Goal: Task Accomplishment & Management: Use online tool/utility

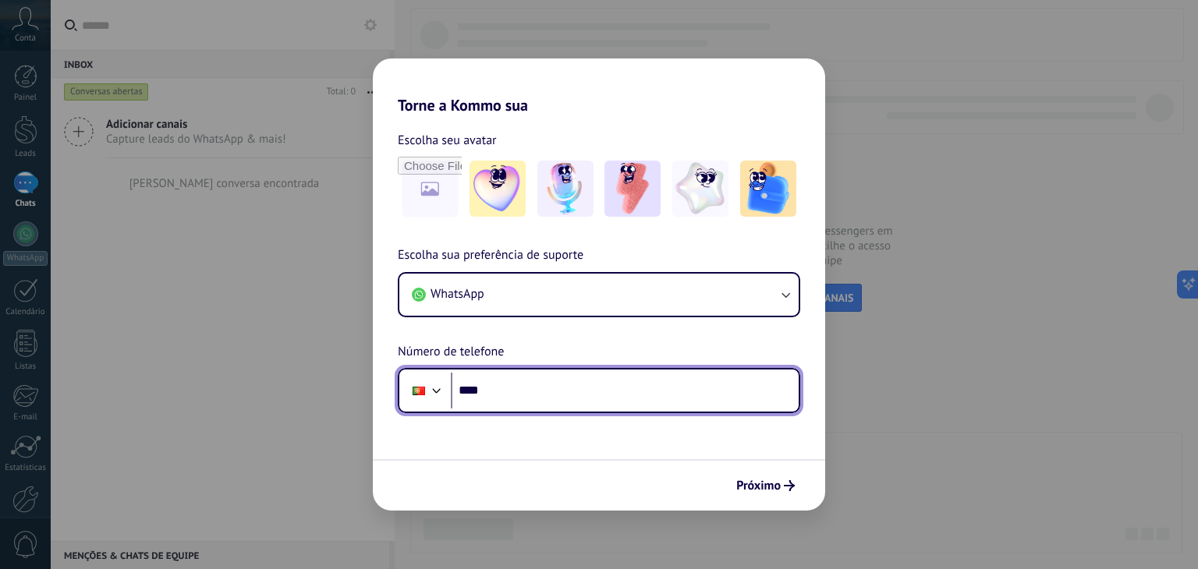
click at [508, 392] on input "****" at bounding box center [625, 391] width 348 height 36
type input "**********"
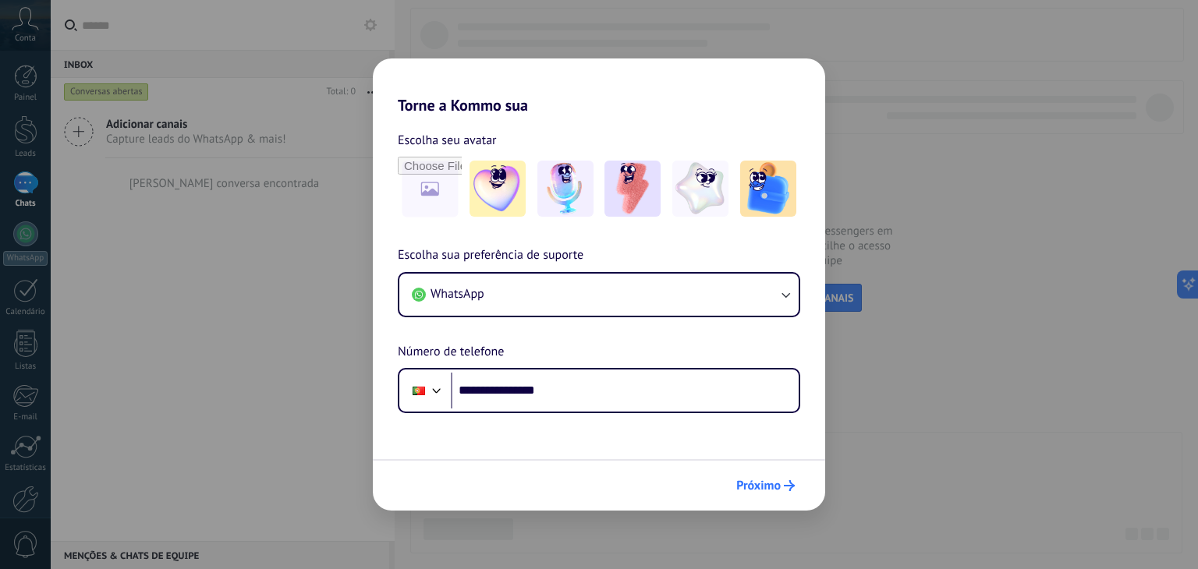
click at [743, 490] on span "Próximo" at bounding box center [758, 486] width 44 height 11
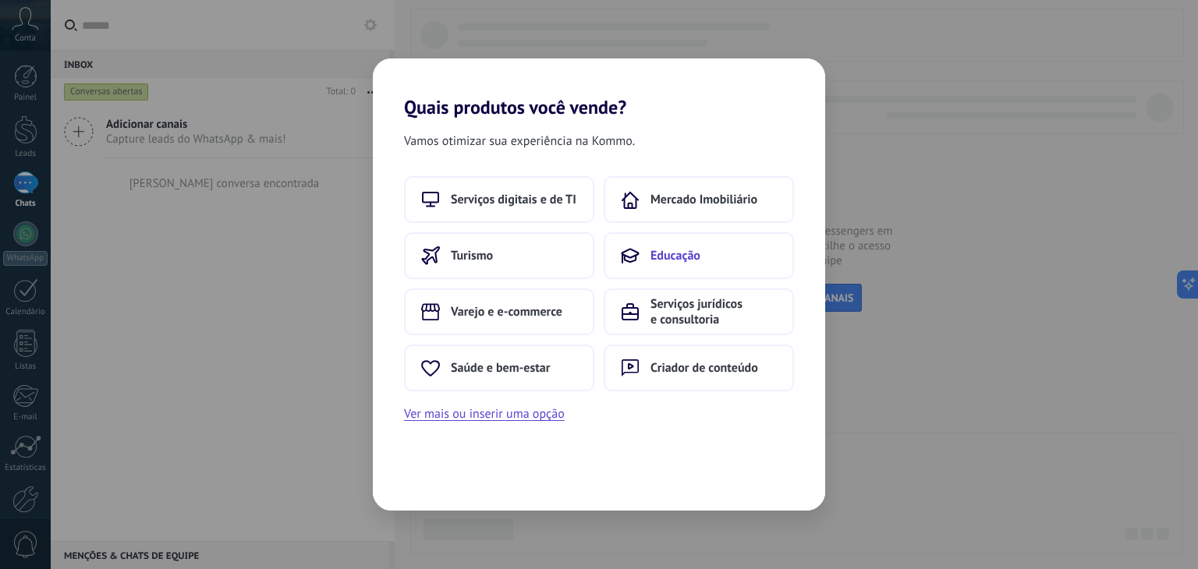
click at [662, 261] on span "Educação" at bounding box center [676, 256] width 50 height 16
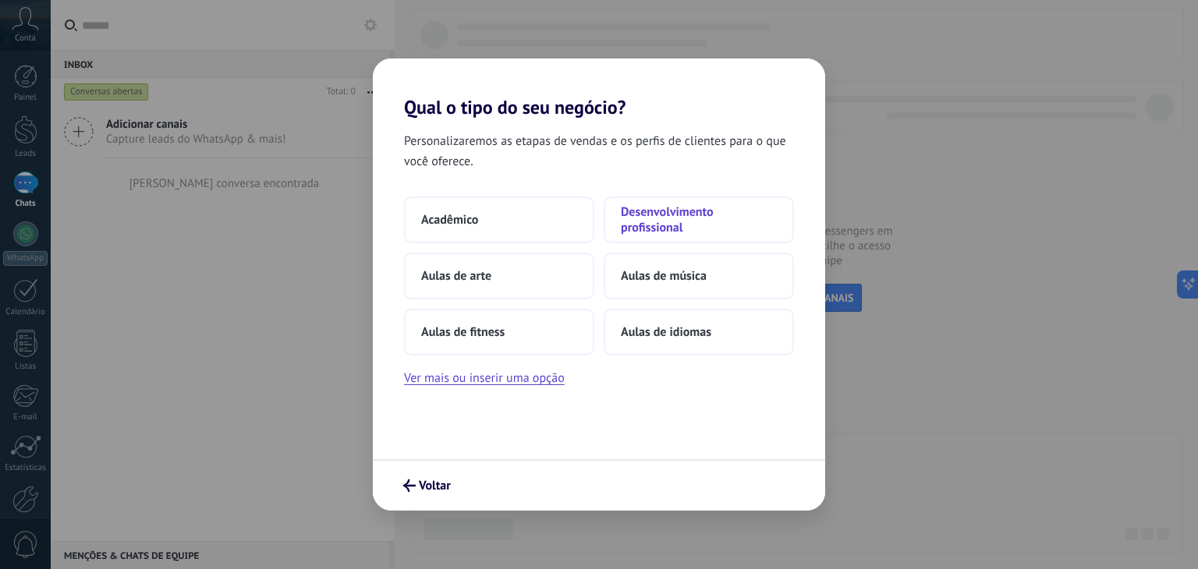
click at [653, 217] on span "Desenvolvimento profissional" at bounding box center [699, 219] width 156 height 31
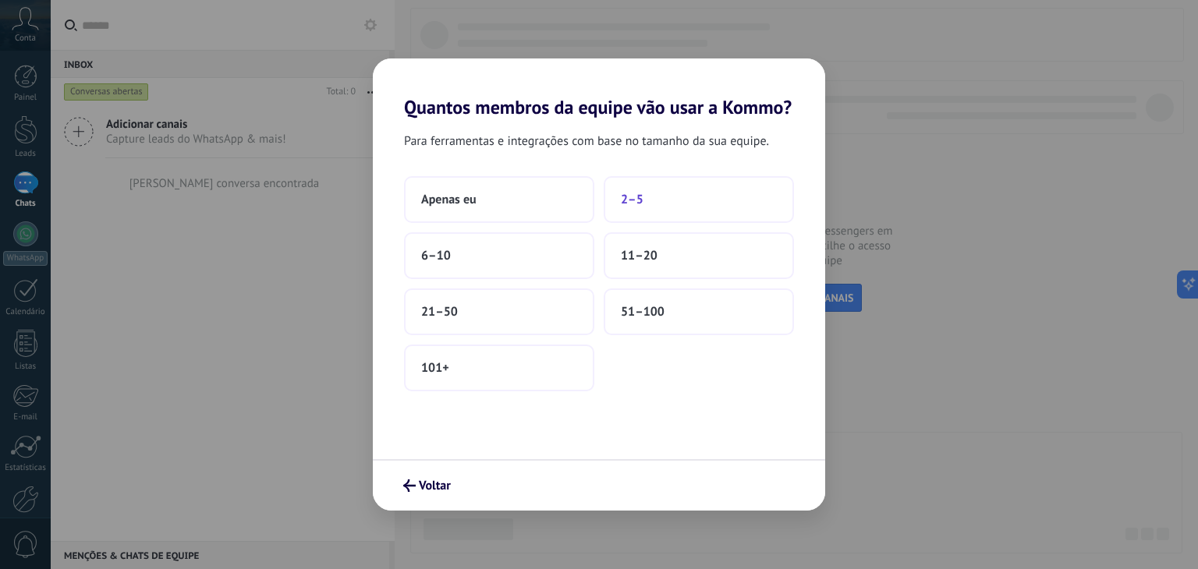
click at [638, 196] on span "2–5" at bounding box center [632, 200] width 23 height 16
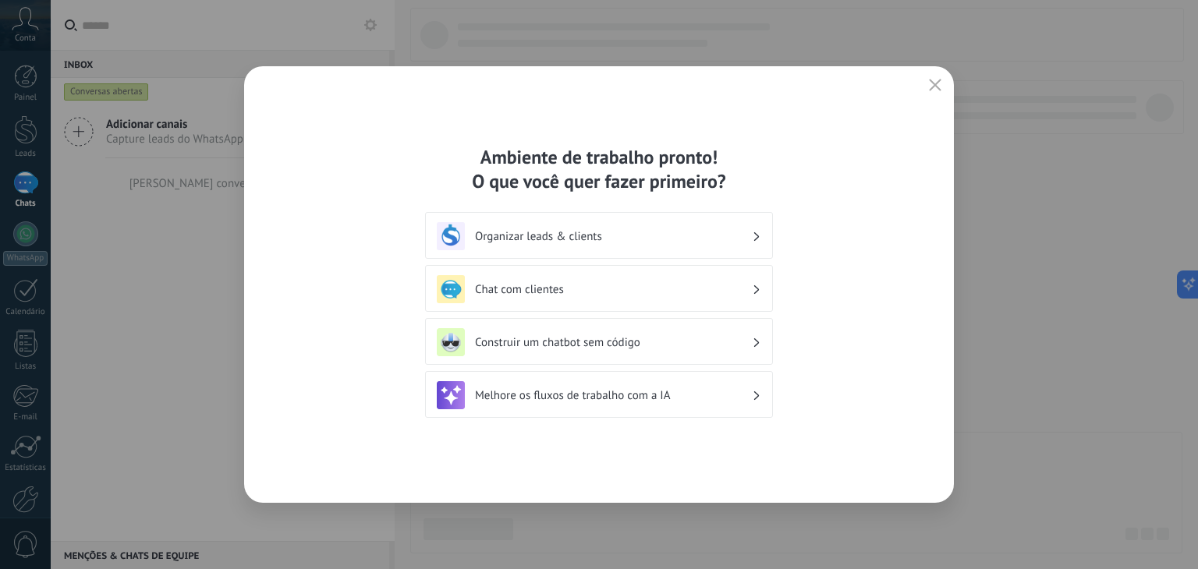
click at [569, 229] on h3 "Organizar leads & clients" at bounding box center [613, 236] width 277 height 15
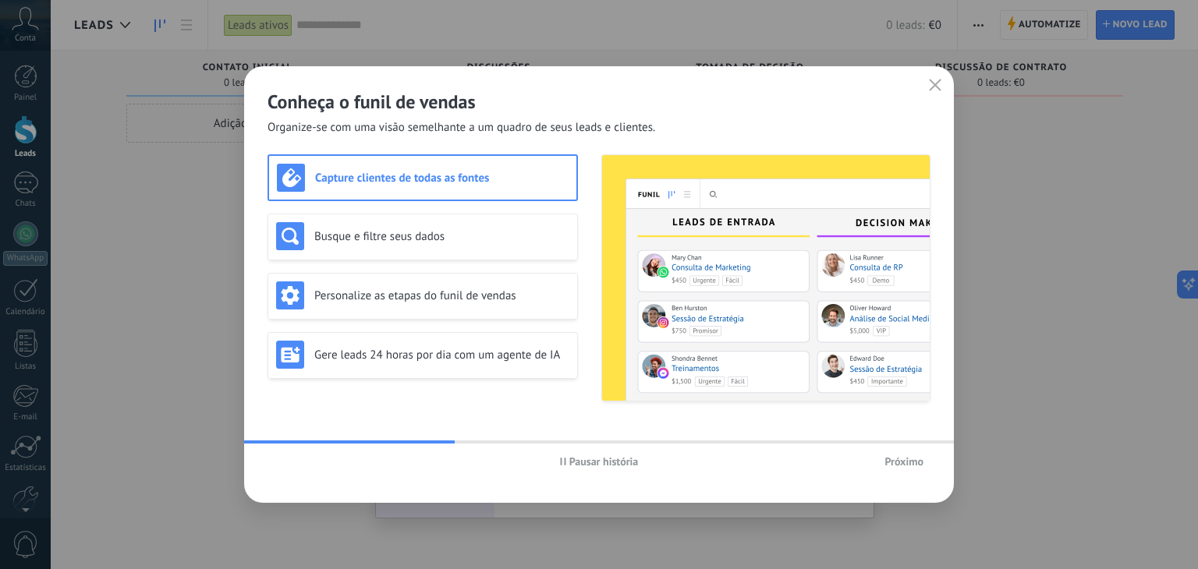
click at [487, 180] on h3 "Capture clientes de todas as fontes" at bounding box center [442, 178] width 254 height 15
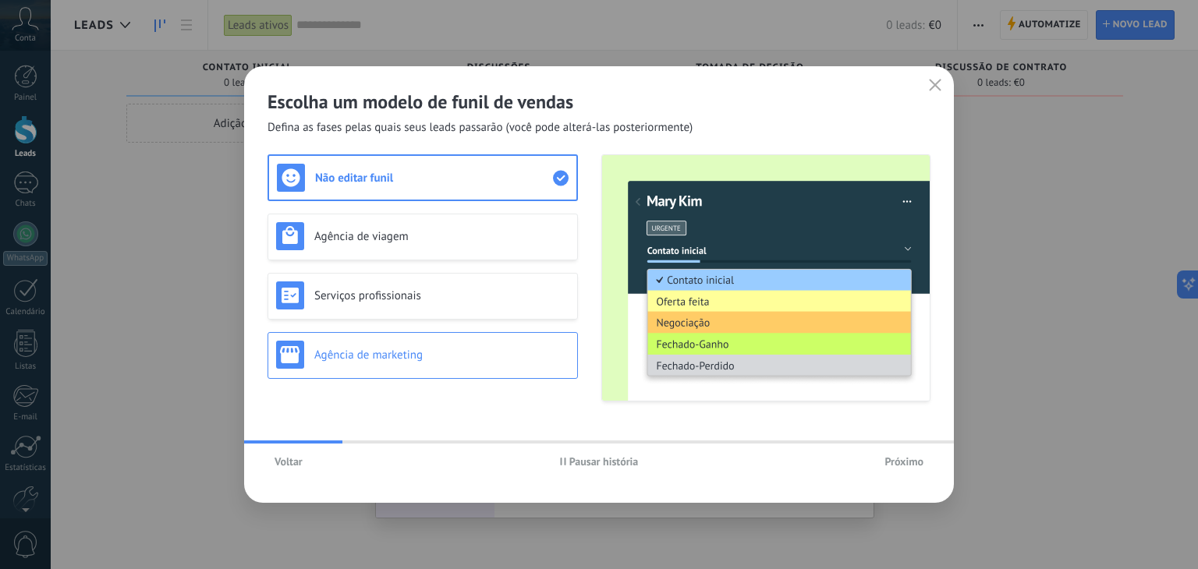
click at [396, 348] on h3 "Agência de marketing" at bounding box center [441, 355] width 255 height 15
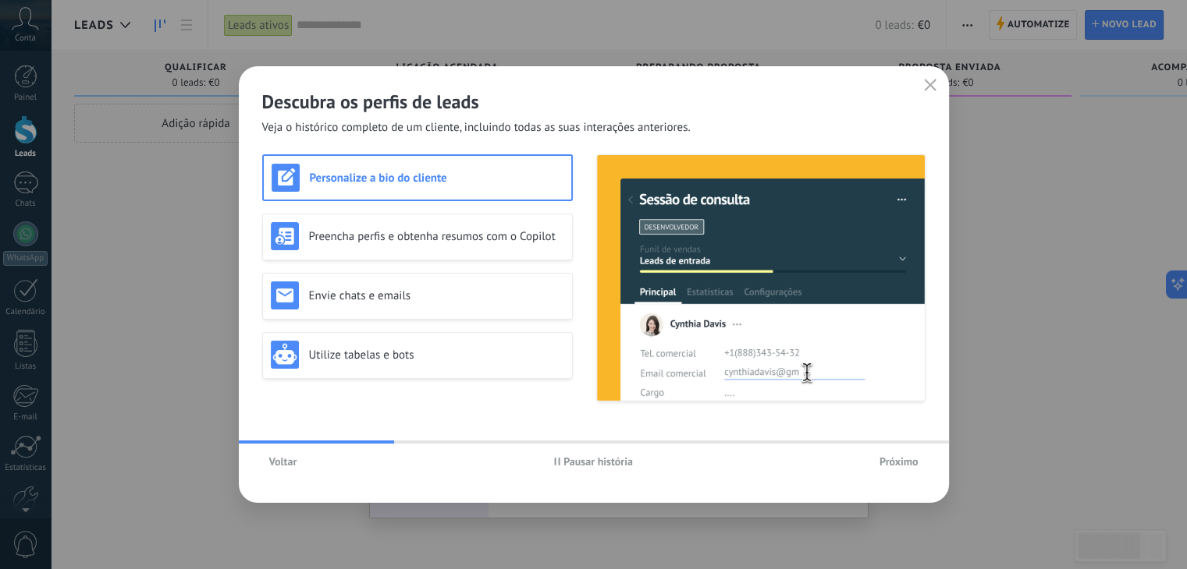
click at [368, 190] on div "Personalize a bio do cliente" at bounding box center [417, 178] width 292 height 28
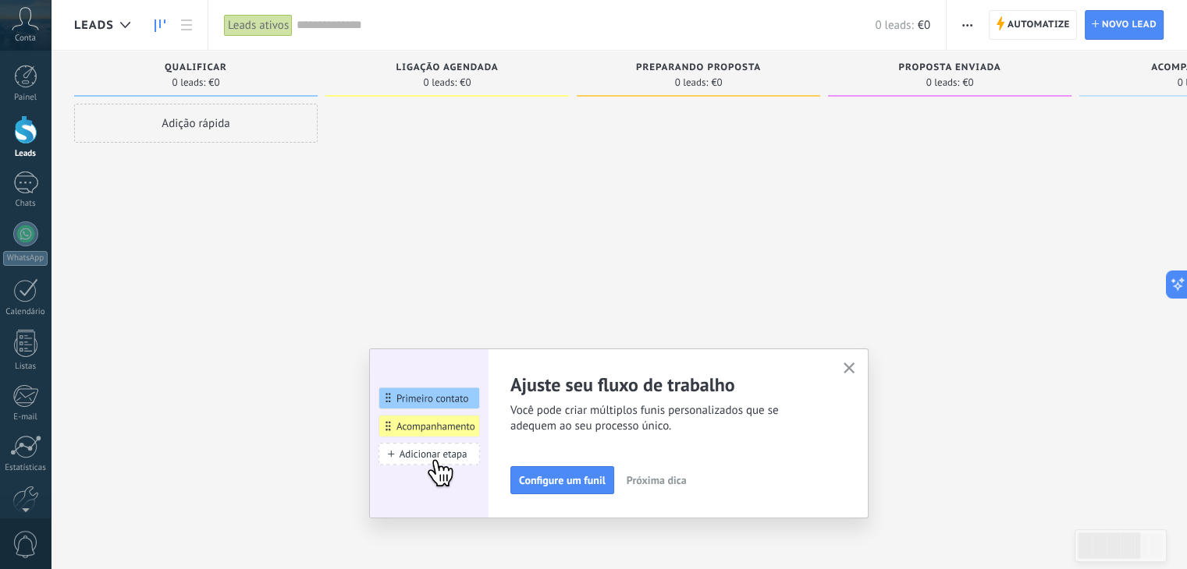
scroll to position [79, 0]
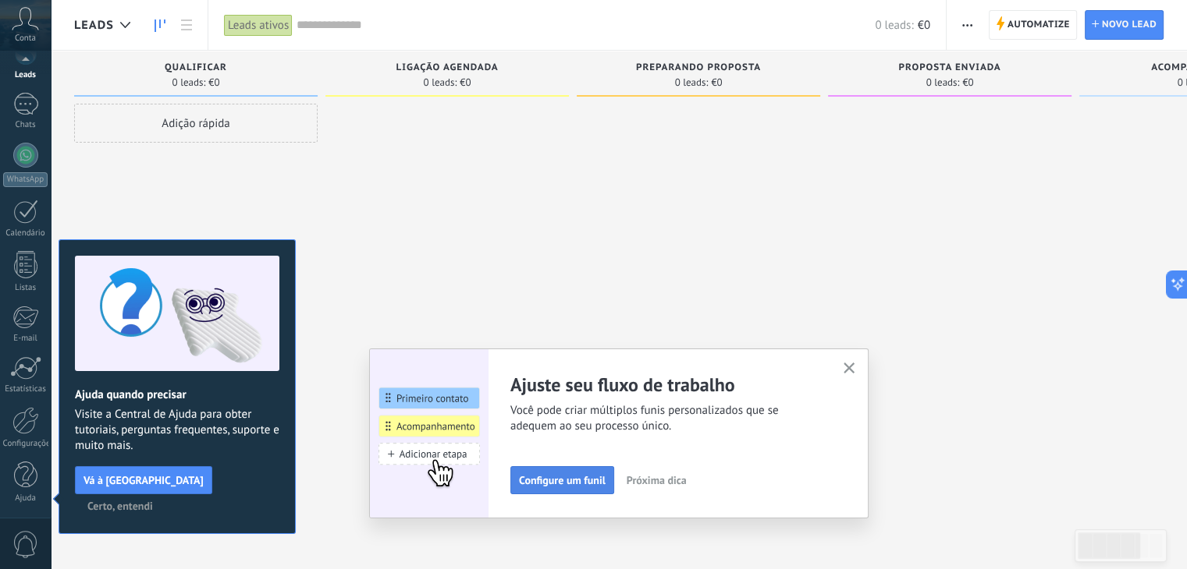
click at [571, 488] on button "Configure um funil" at bounding box center [562, 481] width 104 height 28
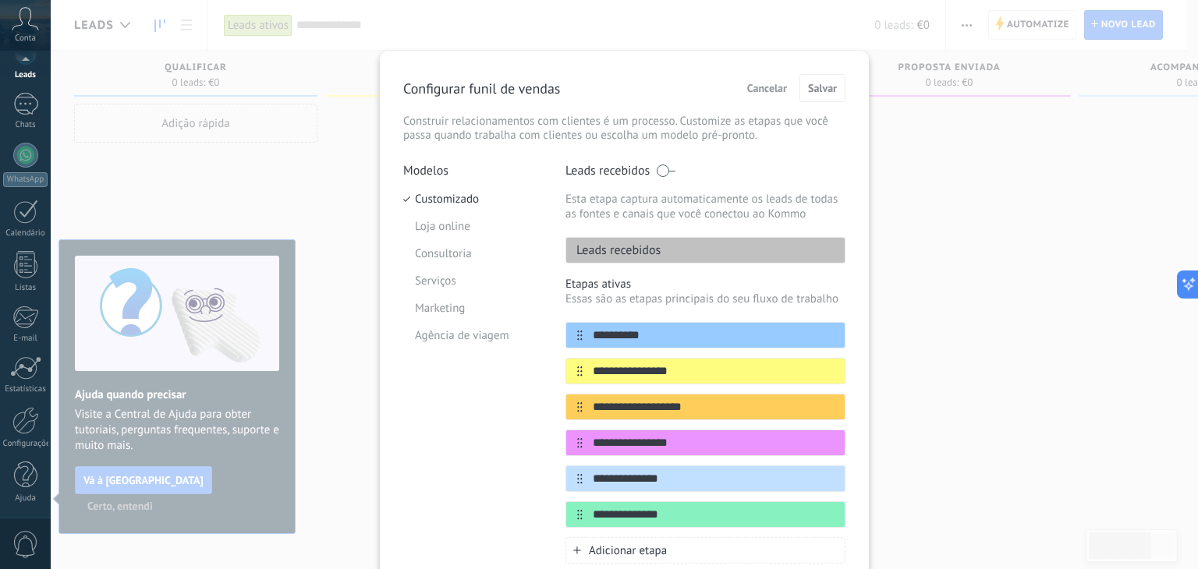
click at [690, 253] on div "Leads recebidos" at bounding box center [706, 250] width 280 height 27
click at [1125, 293] on div "**********" at bounding box center [625, 284] width 1148 height 569
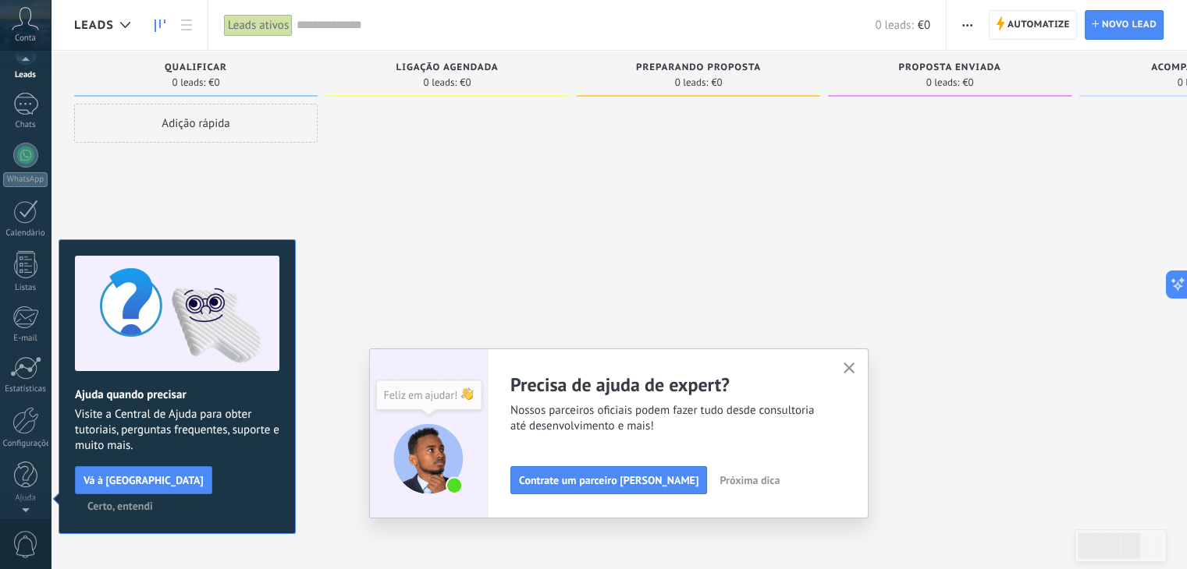
scroll to position [0, 0]
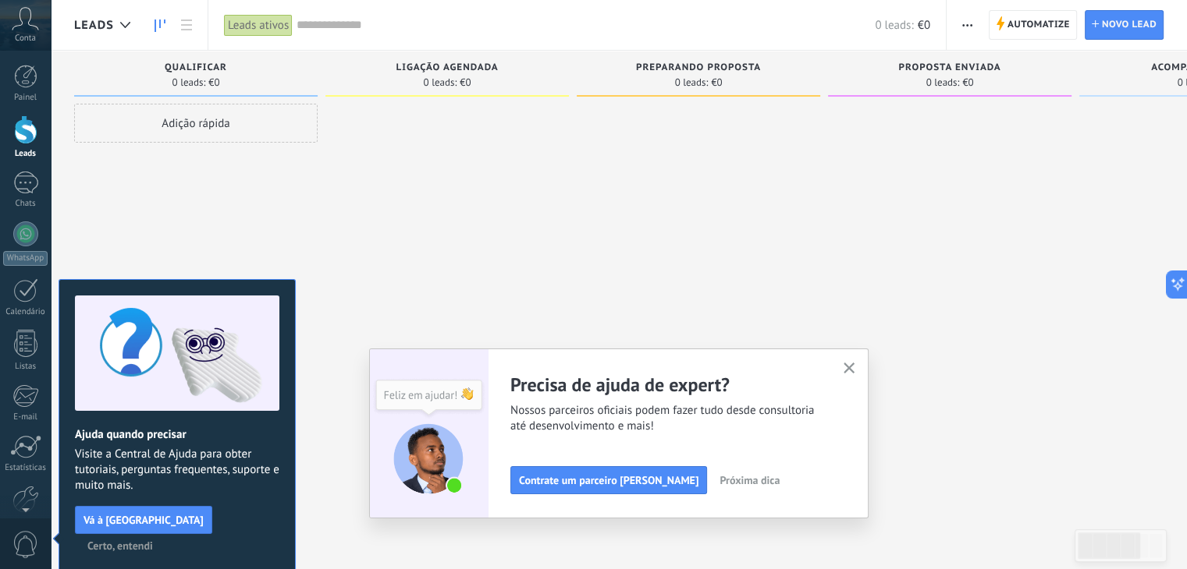
click at [255, 484] on span "Visite a Central de Ajuda para obter tutoriais, perguntas frequentes, suporte e…" at bounding box center [177, 470] width 204 height 47
click at [153, 541] on span "Certo, entendi" at bounding box center [120, 546] width 66 height 11
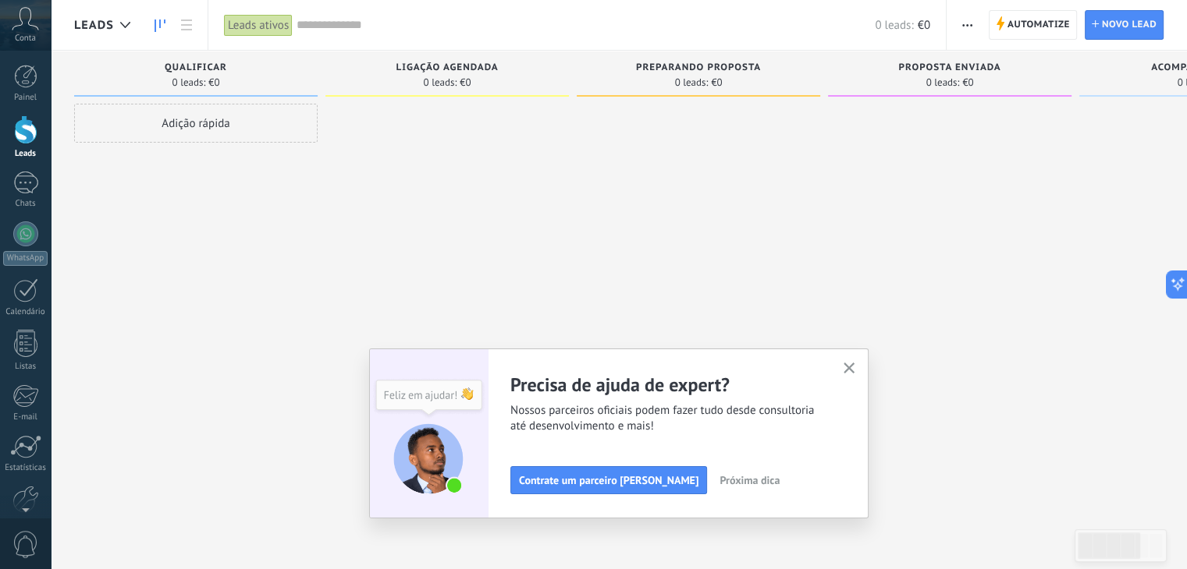
click at [852, 369] on use "button" at bounding box center [849, 369] width 12 height 12
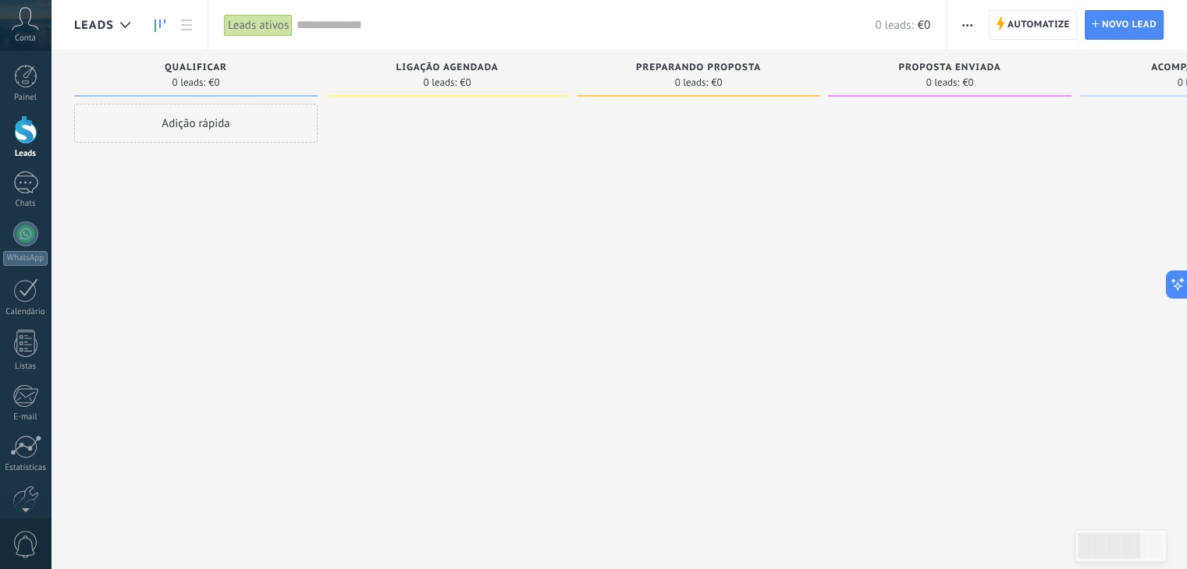
click at [251, 124] on div "Adição rápida" at bounding box center [195, 123] width 243 height 39
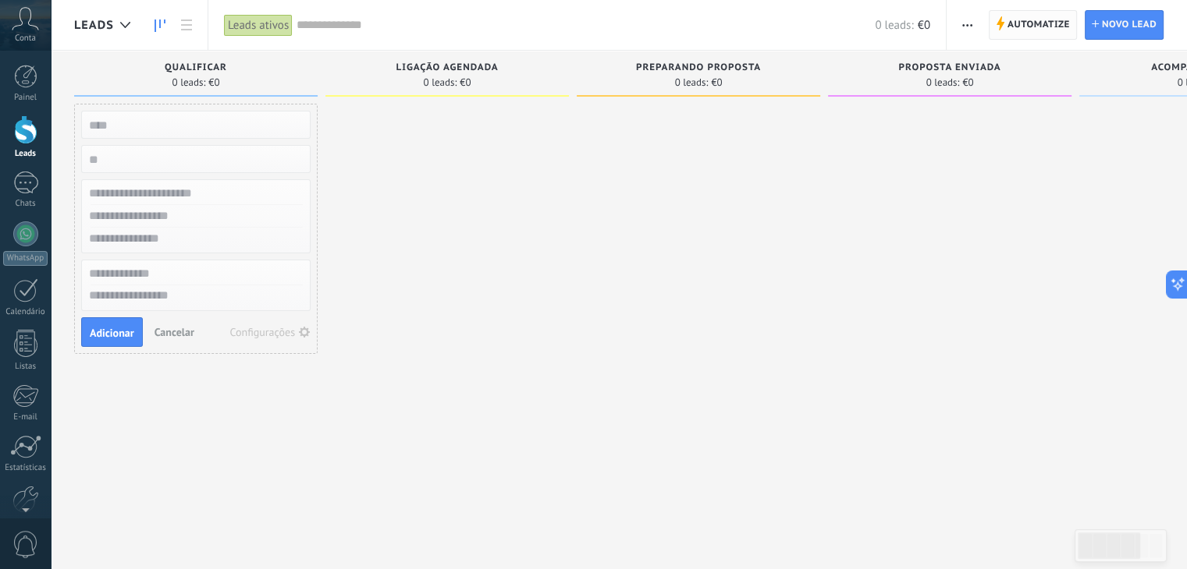
click at [1008, 32] on span "Automatize" at bounding box center [1038, 25] width 62 height 28
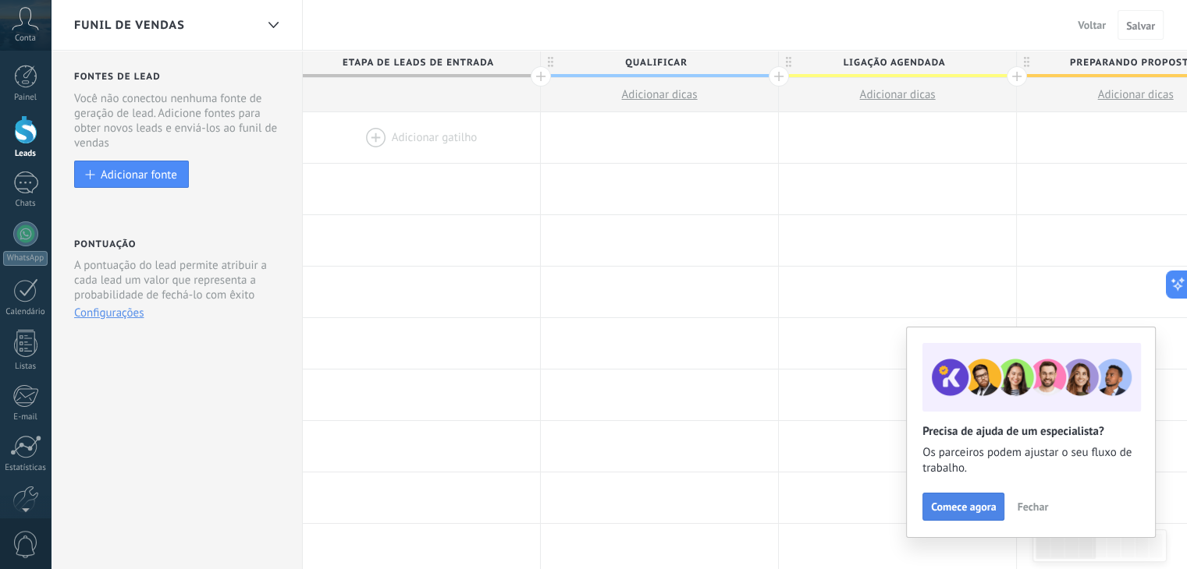
click at [949, 513] on span "Comece agora" at bounding box center [963, 507] width 65 height 11
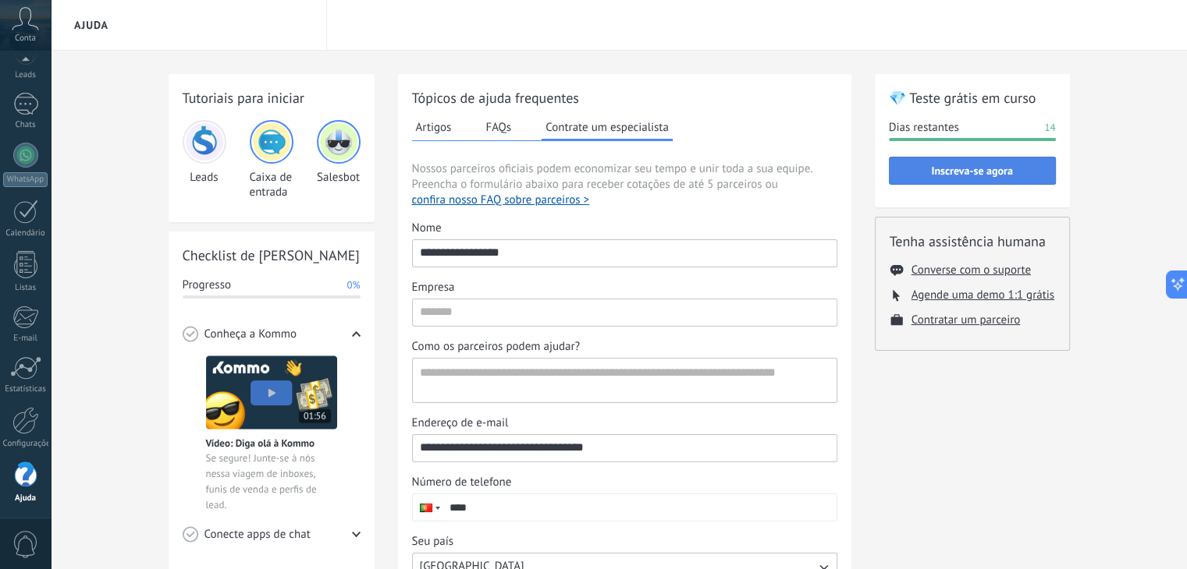
click at [977, 173] on span "Inscreva-se agora" at bounding box center [971, 170] width 81 height 11
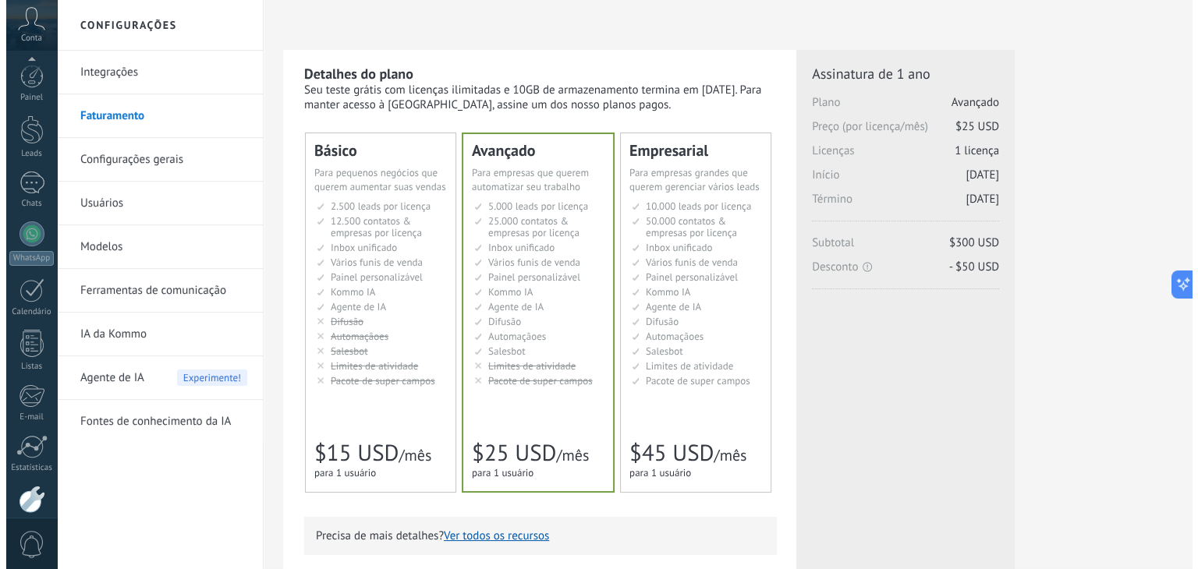
scroll to position [79, 0]
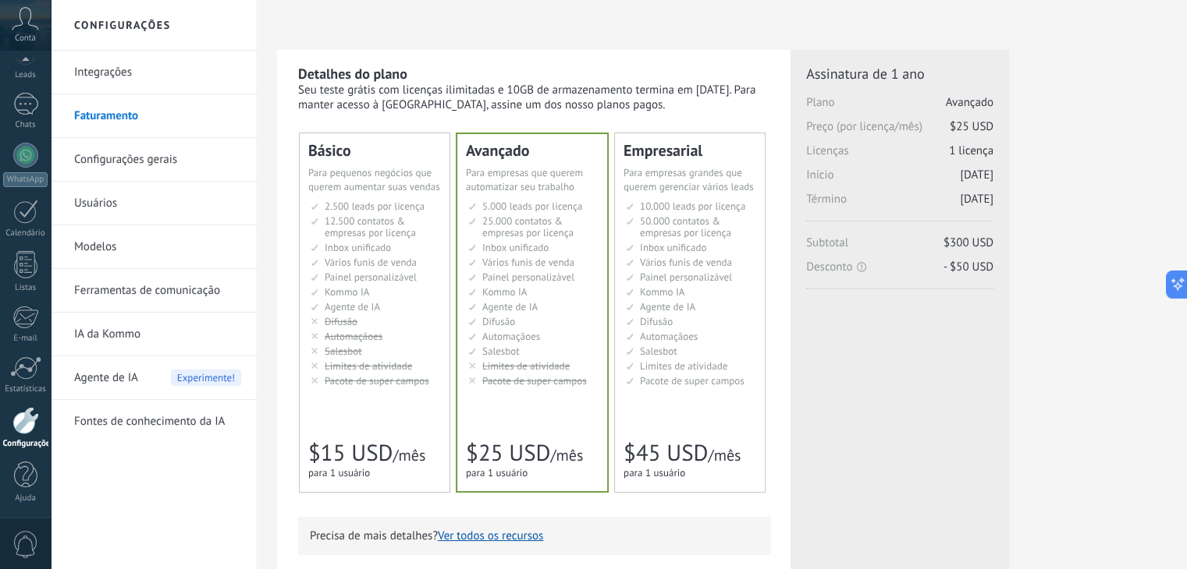
click at [25, 19] on icon at bounding box center [25, 18] width 27 height 23
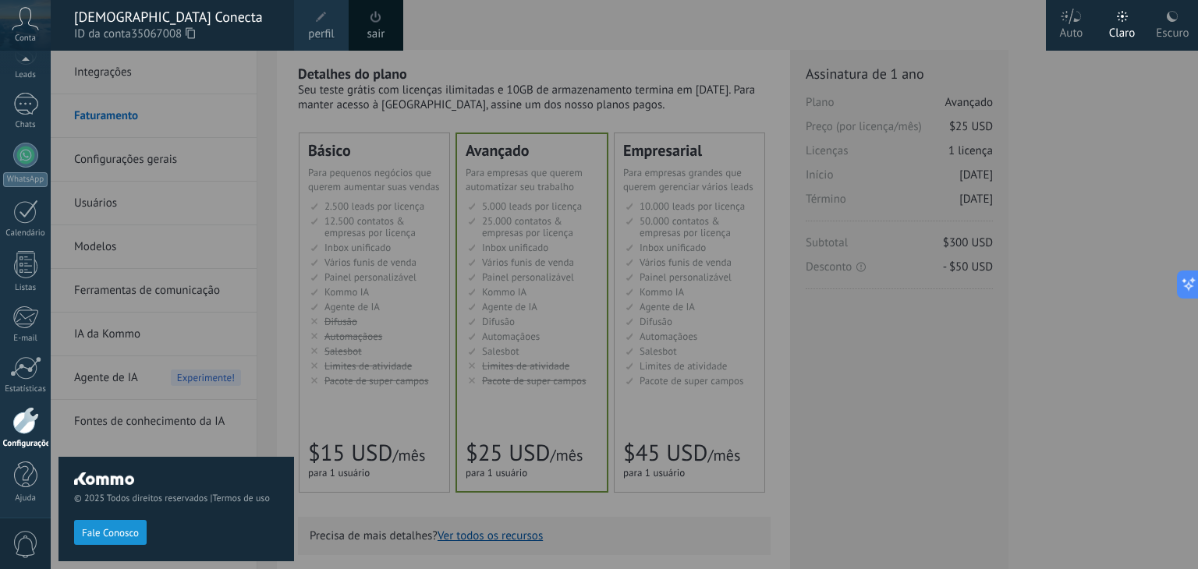
click at [532, 38] on div at bounding box center [650, 284] width 1198 height 569
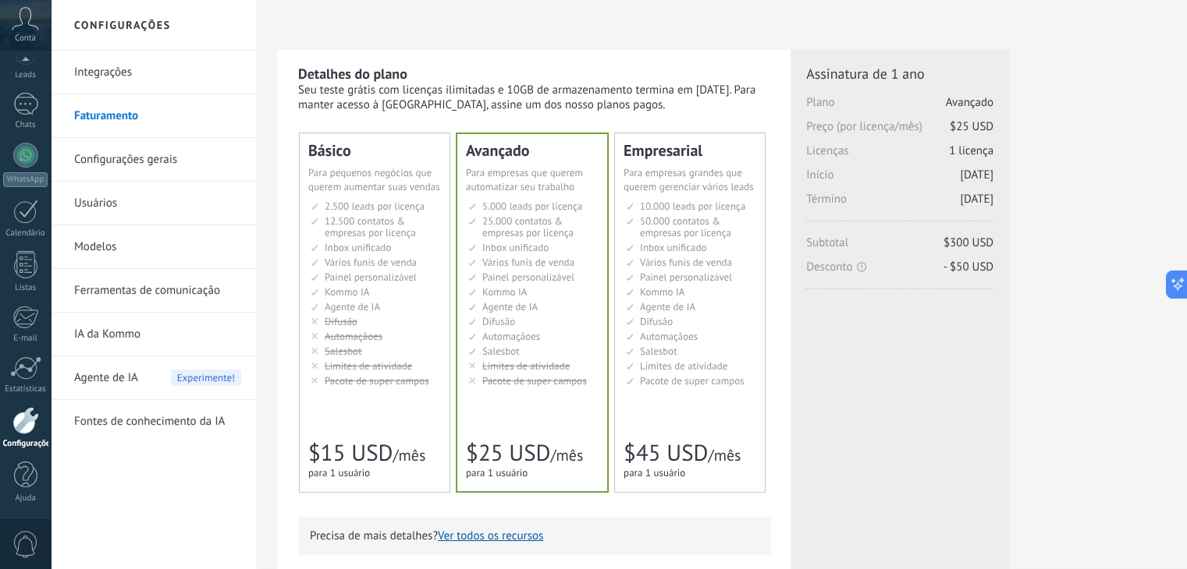
click at [109, 68] on link "Integrações" at bounding box center [157, 73] width 167 height 44
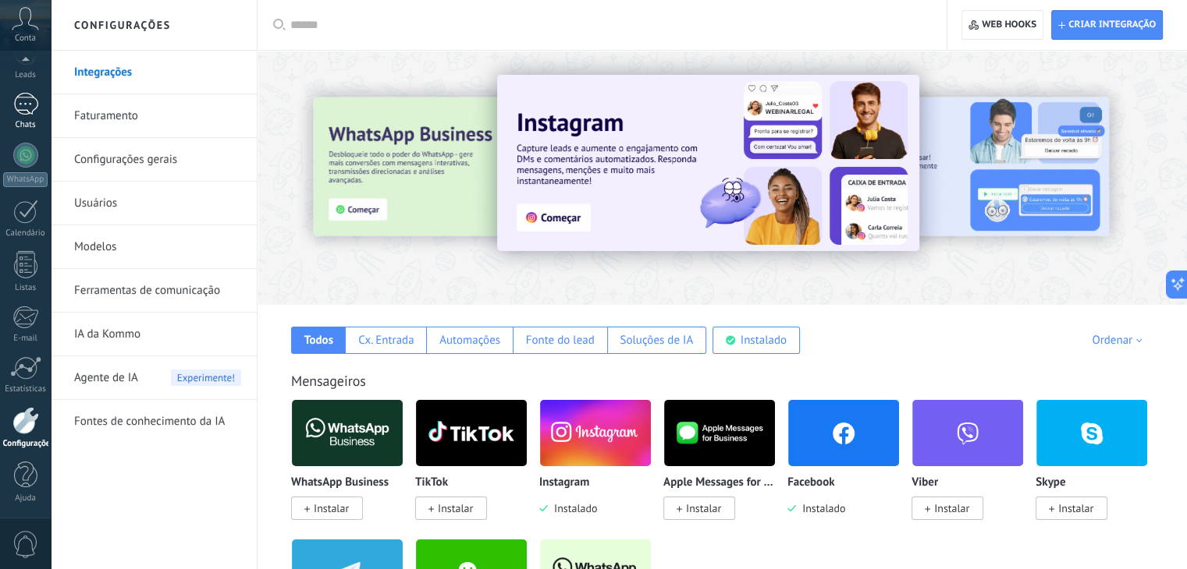
click at [30, 105] on div at bounding box center [25, 104] width 25 height 23
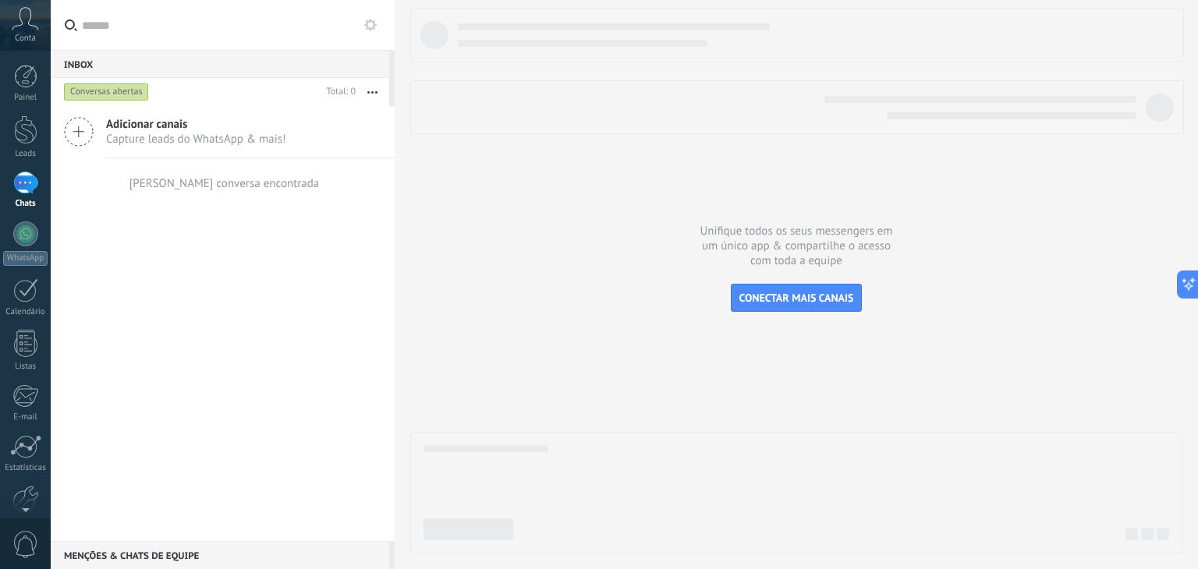
click at [22, 192] on div at bounding box center [25, 183] width 25 height 23
click at [165, 140] on span "Capture leads do WhatsApp & mais!" at bounding box center [196, 139] width 180 height 15
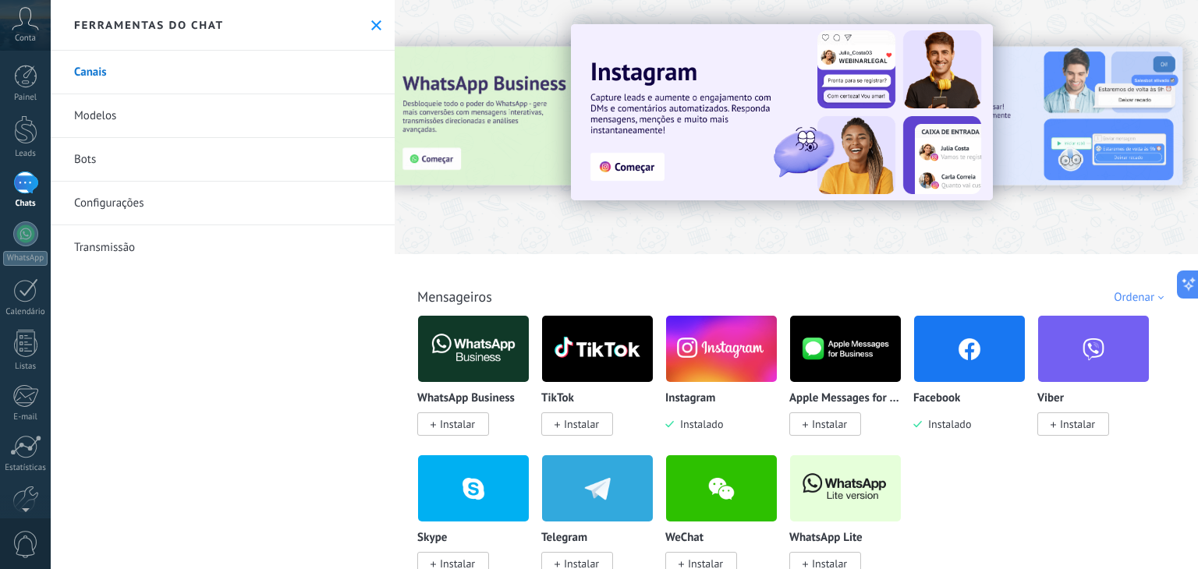
click at [571, 428] on span "Instalar" at bounding box center [581, 424] width 35 height 14
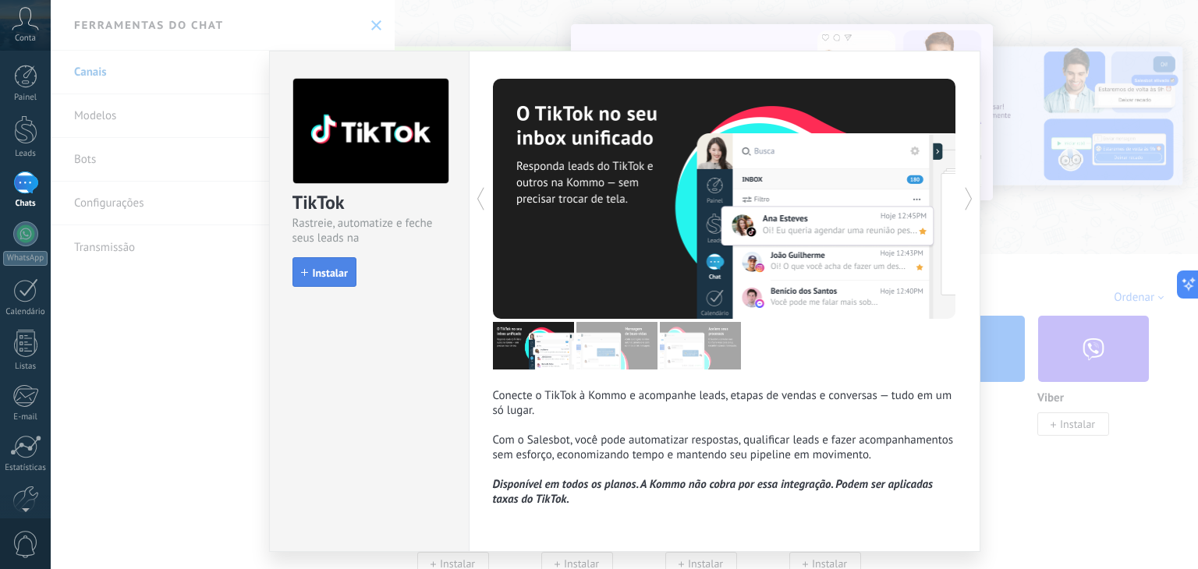
click at [327, 275] on span "Instalar" at bounding box center [330, 273] width 35 height 11
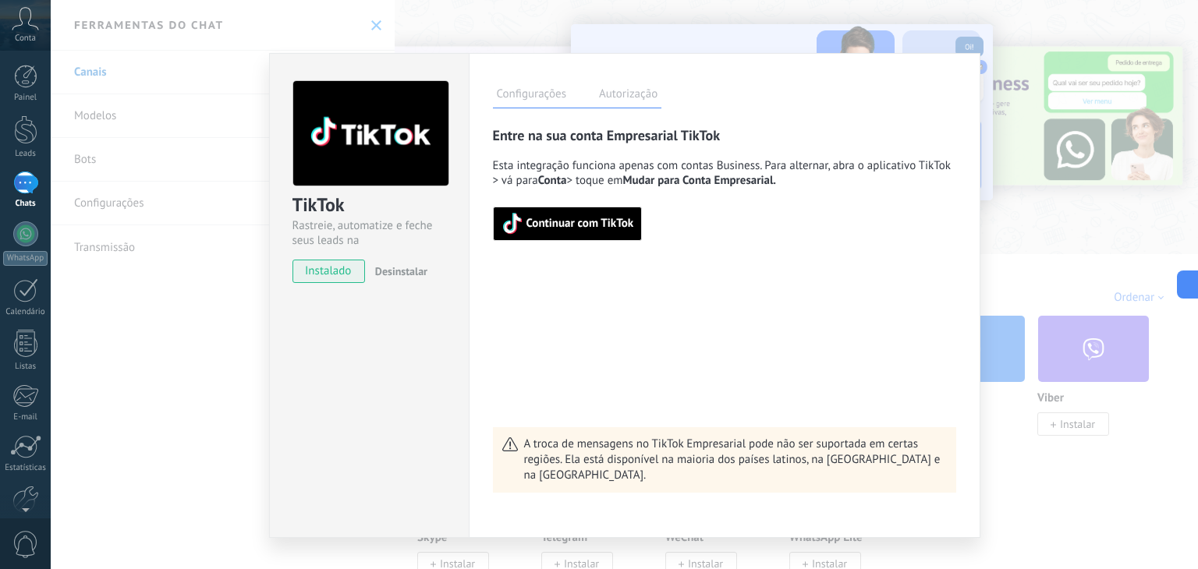
click at [543, 224] on span "Continuar com TikTok" at bounding box center [581, 223] width 108 height 11
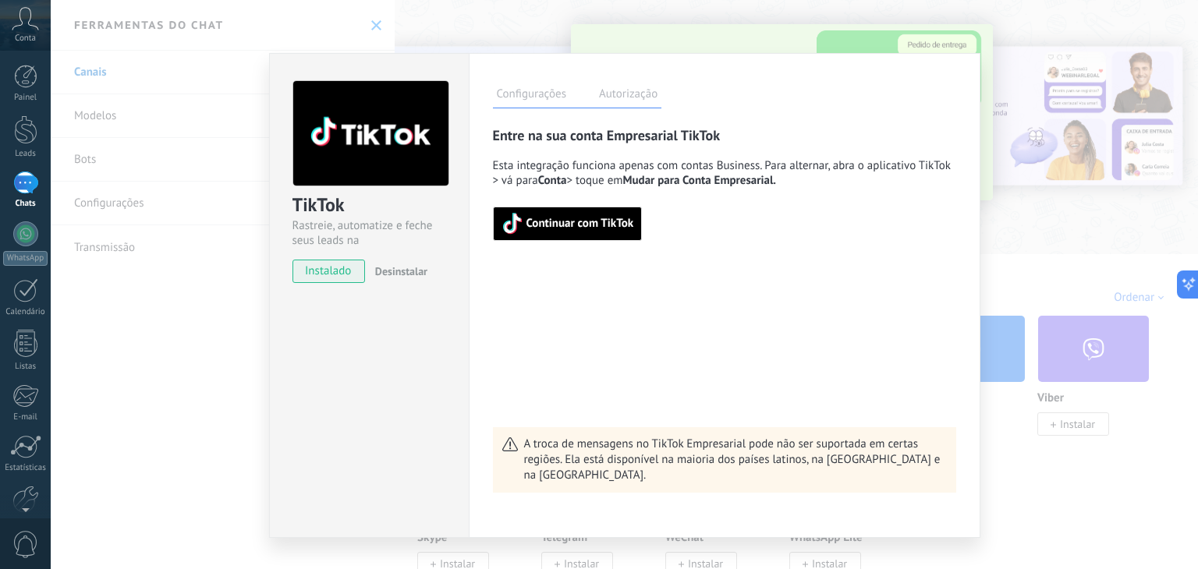
click at [576, 222] on span "Continuar com TikTok" at bounding box center [581, 223] width 108 height 11
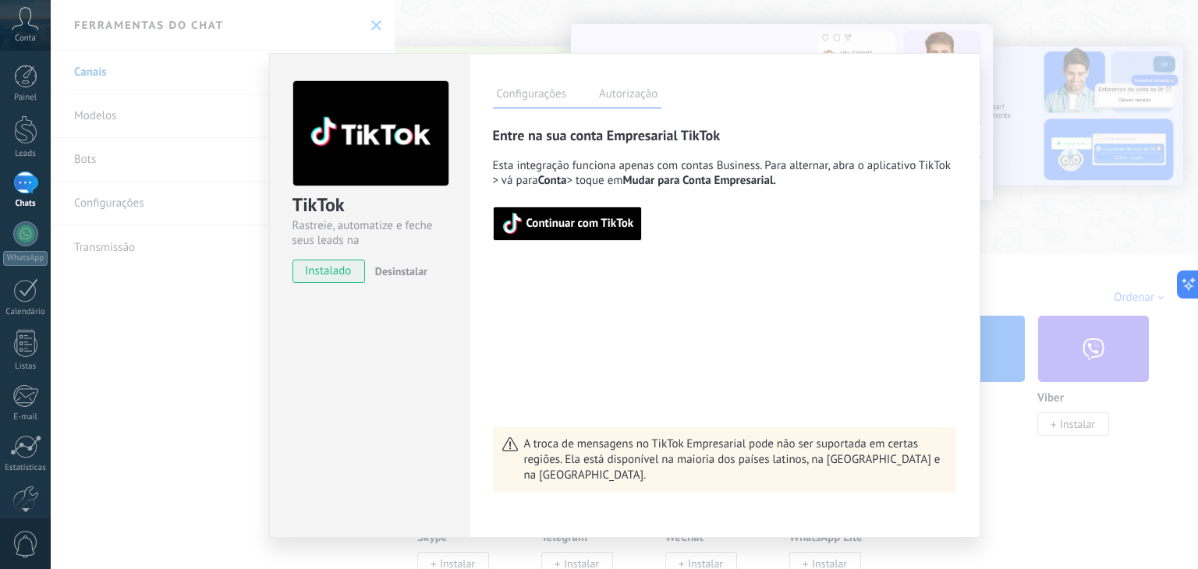
click at [556, 228] on span "Continuar com TikTok" at bounding box center [581, 223] width 108 height 11
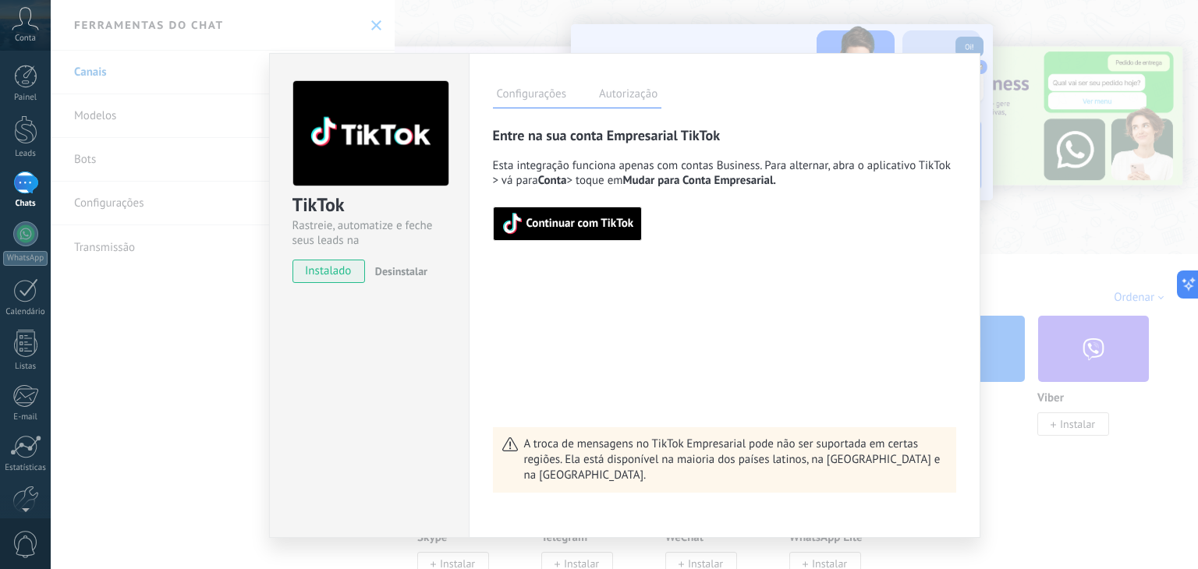
click at [337, 412] on div "TikTok Rastreie, automatize e feche seus leads na Kommo instalado Desinstalar" at bounding box center [369, 295] width 200 height 485
drag, startPoint x: 178, startPoint y: 198, endPoint x: 368, endPoint y: 23, distance: 258.4
click at [368, 23] on div "TikTok Rastreie, automatize e feche seus leads na Kommo instalado Desinstalar C…" at bounding box center [625, 284] width 1148 height 569
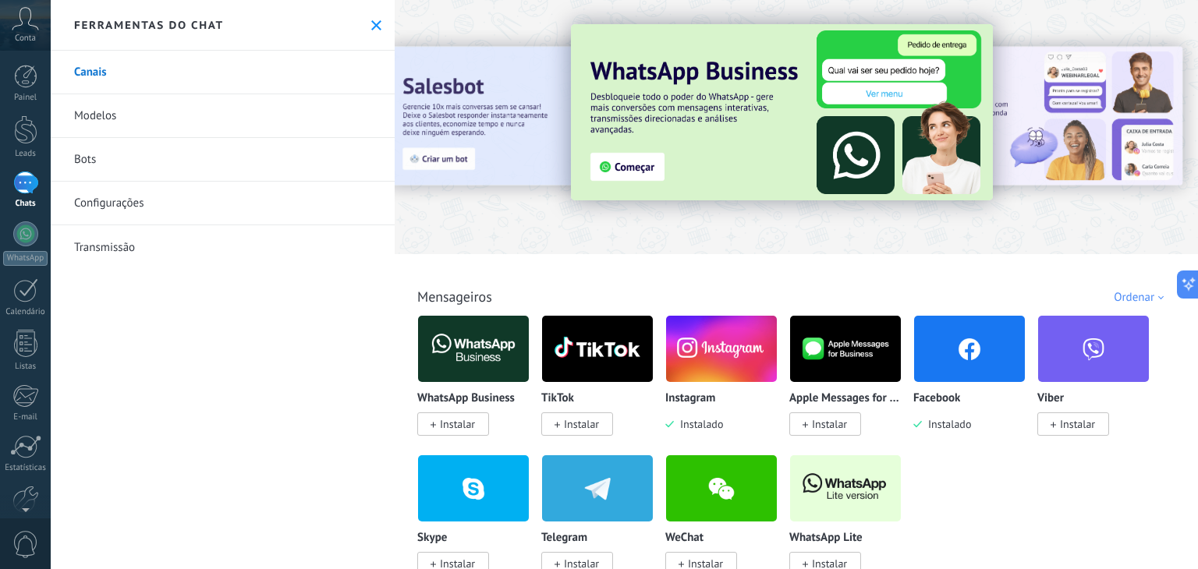
click at [702, 379] on img at bounding box center [721, 349] width 111 height 76
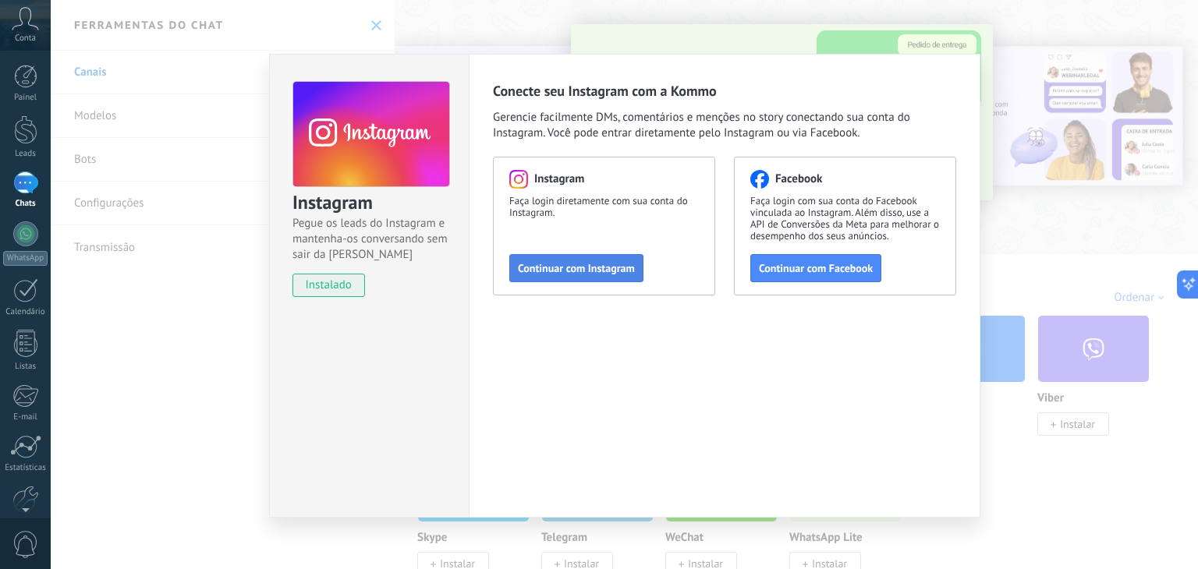
click at [574, 269] on span "Continuar com Instagram" at bounding box center [576, 268] width 117 height 11
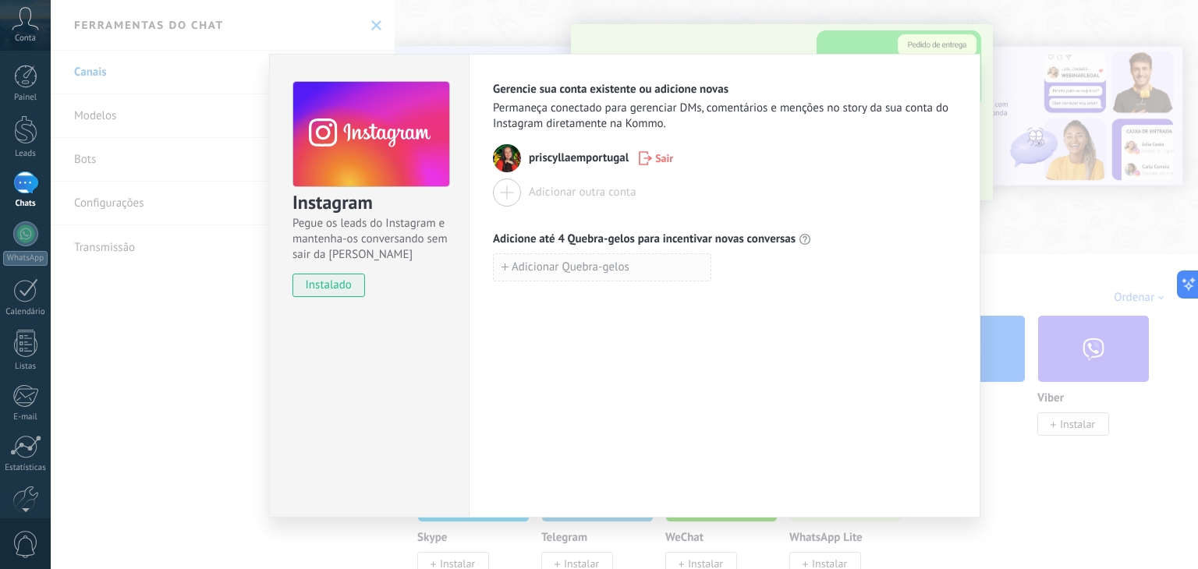
click at [543, 271] on span "Adicionar Quebra-gelos" at bounding box center [571, 267] width 118 height 11
type input "*"
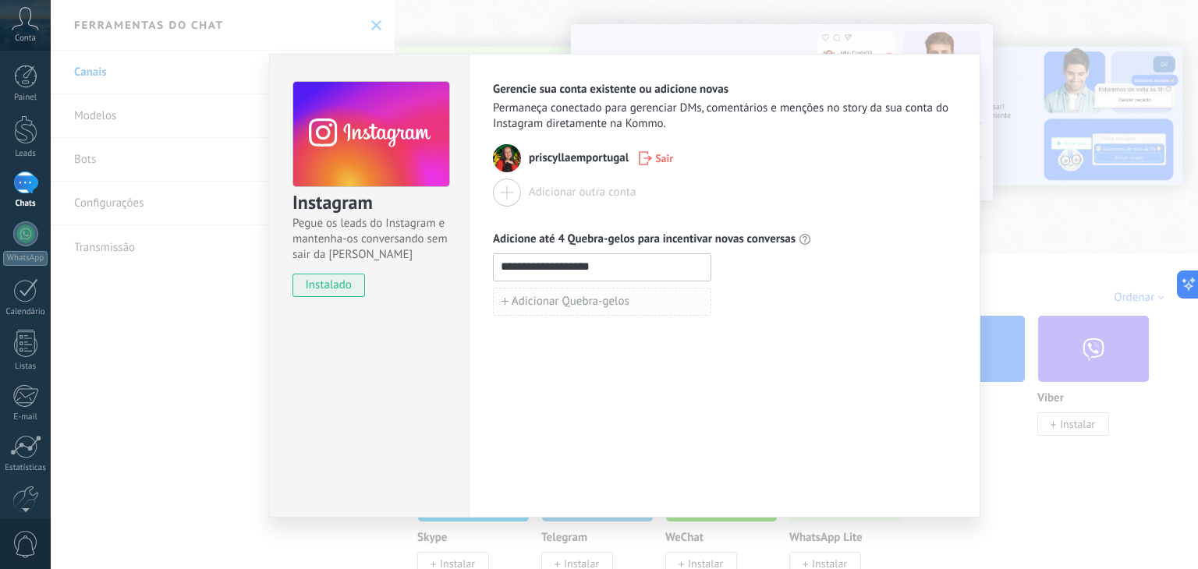
type input "**********"
click at [524, 299] on span "Adicionar Quebra-gelos" at bounding box center [571, 301] width 118 height 11
type input "**********"
click at [527, 338] on span "Adicionar Quebra-gelos" at bounding box center [571, 336] width 118 height 11
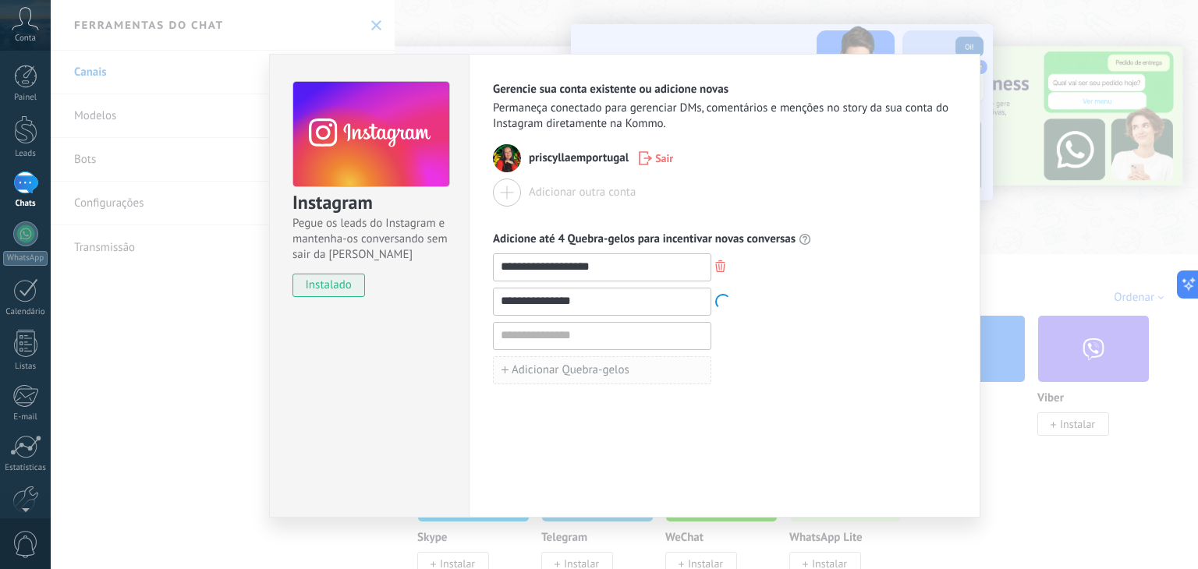
click at [527, 338] on input at bounding box center [602, 335] width 217 height 25
type input "********"
click at [526, 368] on span "Adicionar Quebra-gelos" at bounding box center [571, 370] width 118 height 11
type input "**********"
click at [538, 426] on div "**********" at bounding box center [725, 286] width 512 height 464
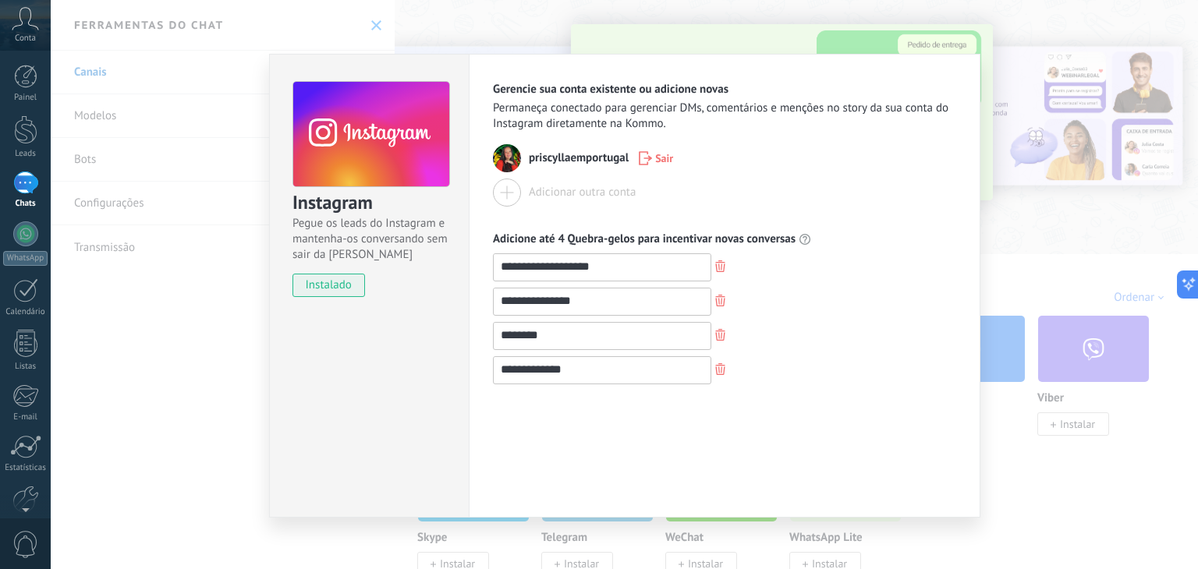
click at [363, 30] on div "**********" at bounding box center [625, 284] width 1148 height 569
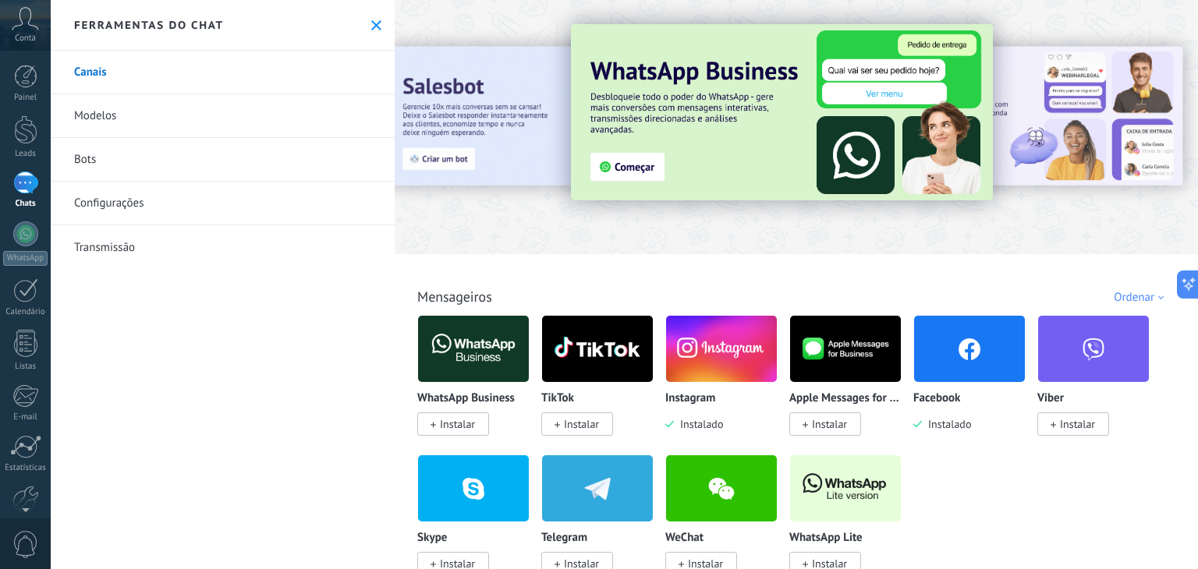
click at [112, 162] on link "Bots" at bounding box center [223, 160] width 344 height 44
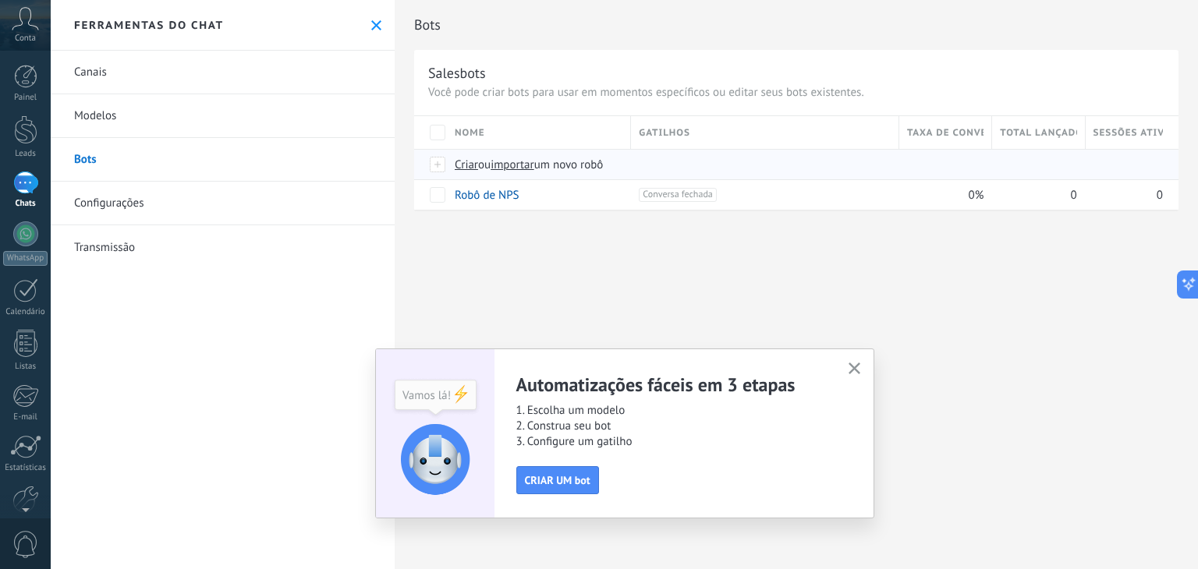
click at [477, 164] on span "Criar" at bounding box center [466, 165] width 23 height 15
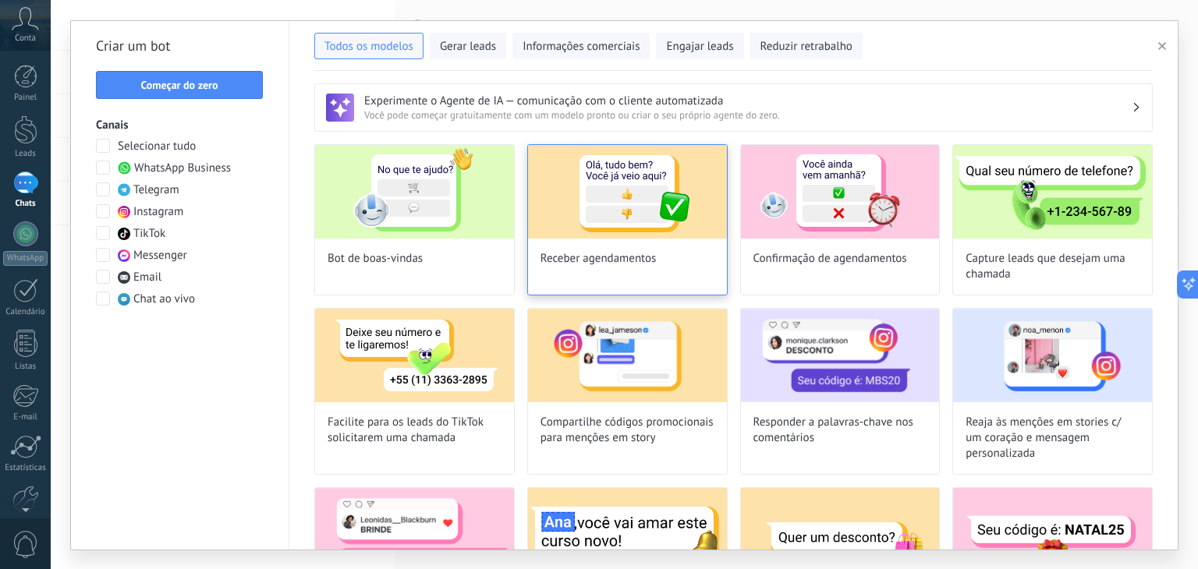
click at [590, 186] on img at bounding box center [627, 192] width 199 height 94
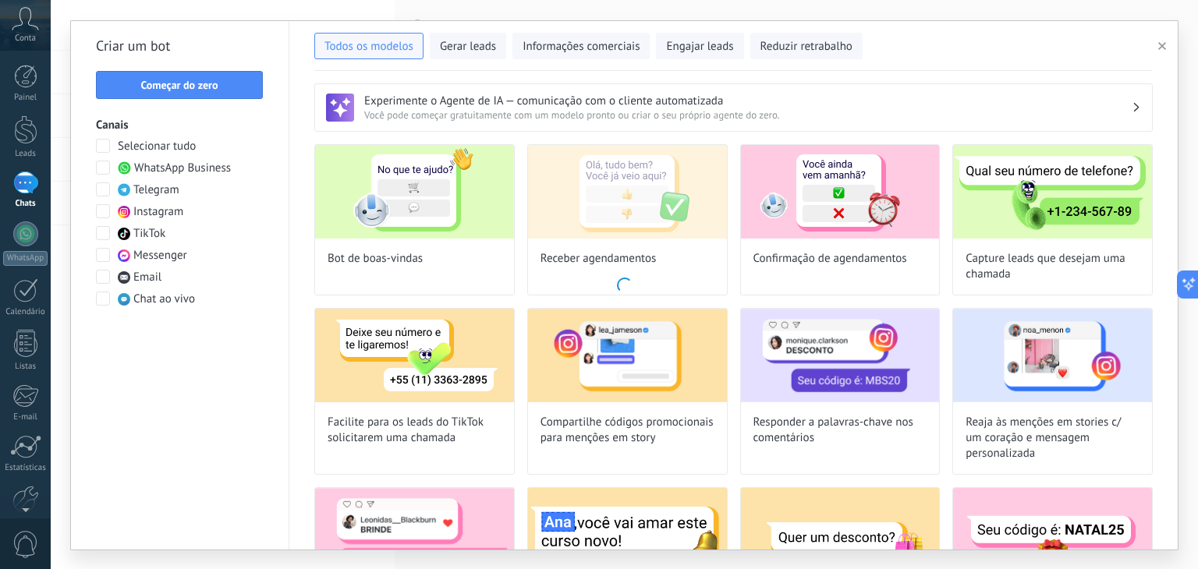
type input "**********"
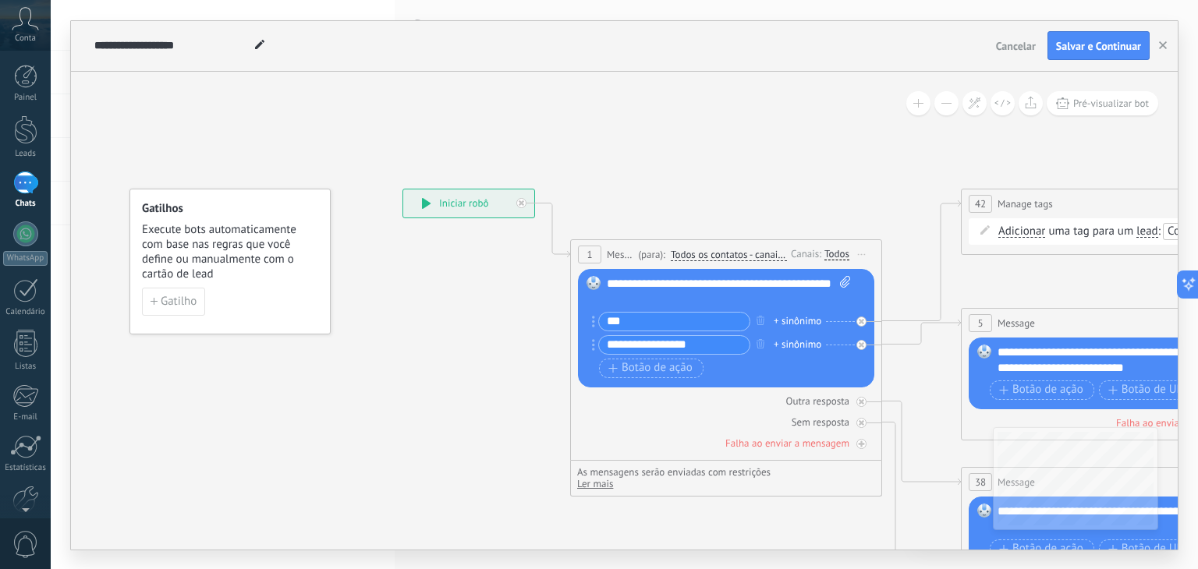
click at [670, 281] on div "**********" at bounding box center [729, 291] width 245 height 31
click at [1000, 44] on span "Cancelar" at bounding box center [1016, 46] width 40 height 14
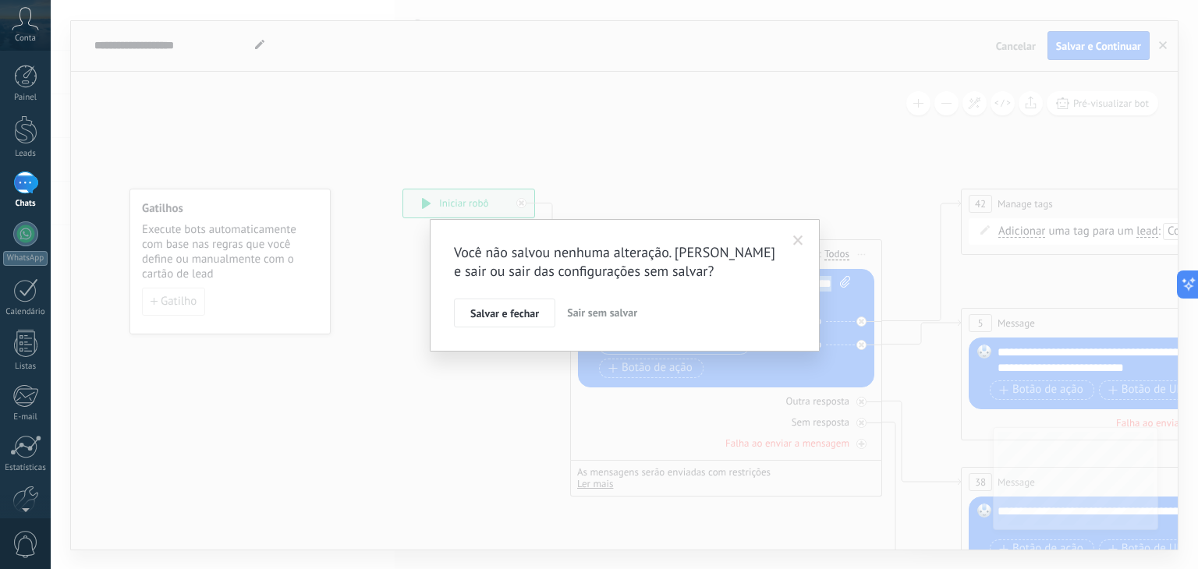
click at [593, 314] on span "Sair sem salvar" at bounding box center [602, 313] width 70 height 14
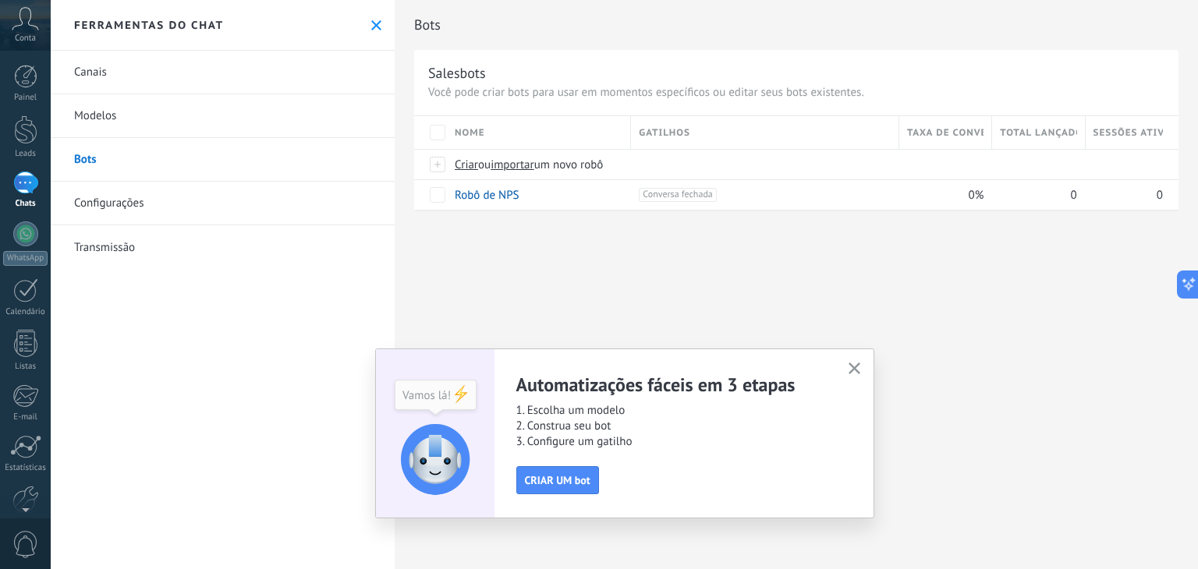
click at [100, 245] on link "Transmissão" at bounding box center [223, 247] width 344 height 44
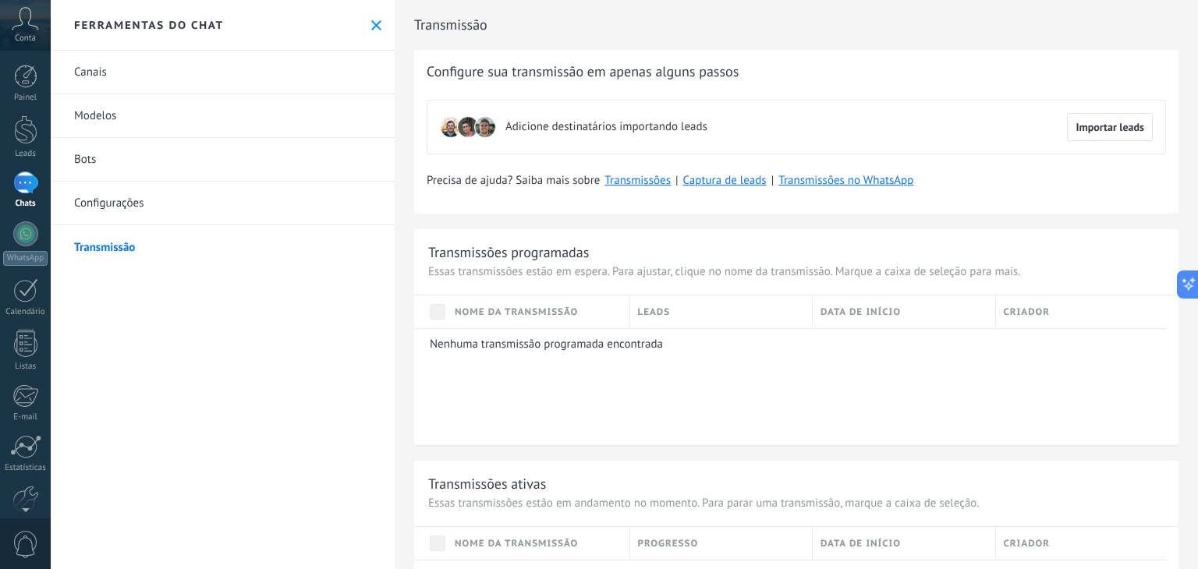
click at [128, 115] on link "Modelos" at bounding box center [223, 116] width 344 height 44
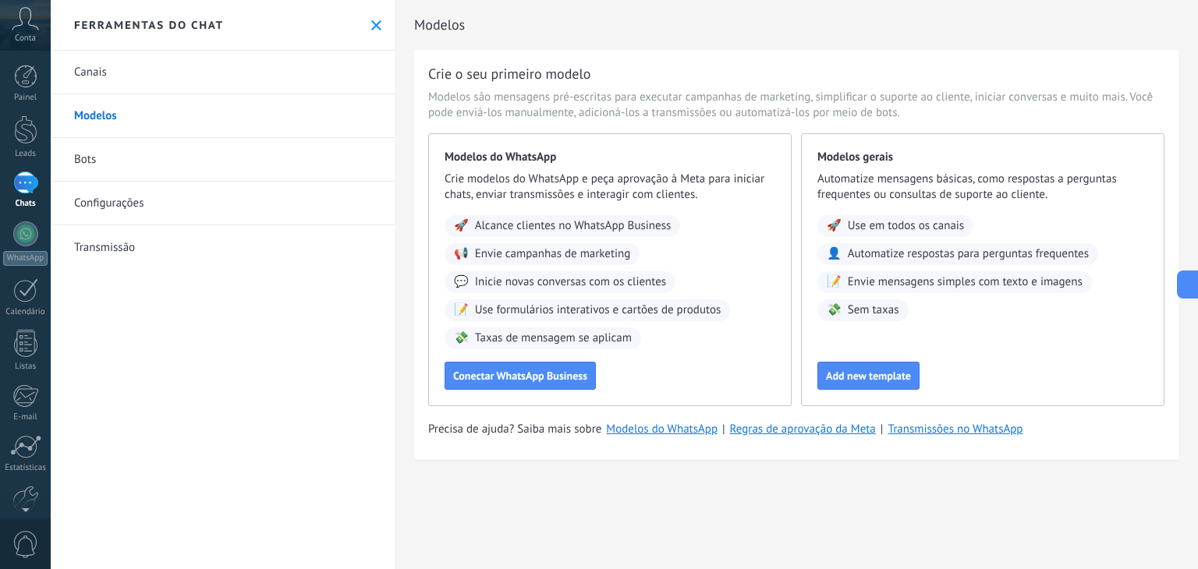
click at [98, 71] on link "Canais" at bounding box center [223, 73] width 344 height 44
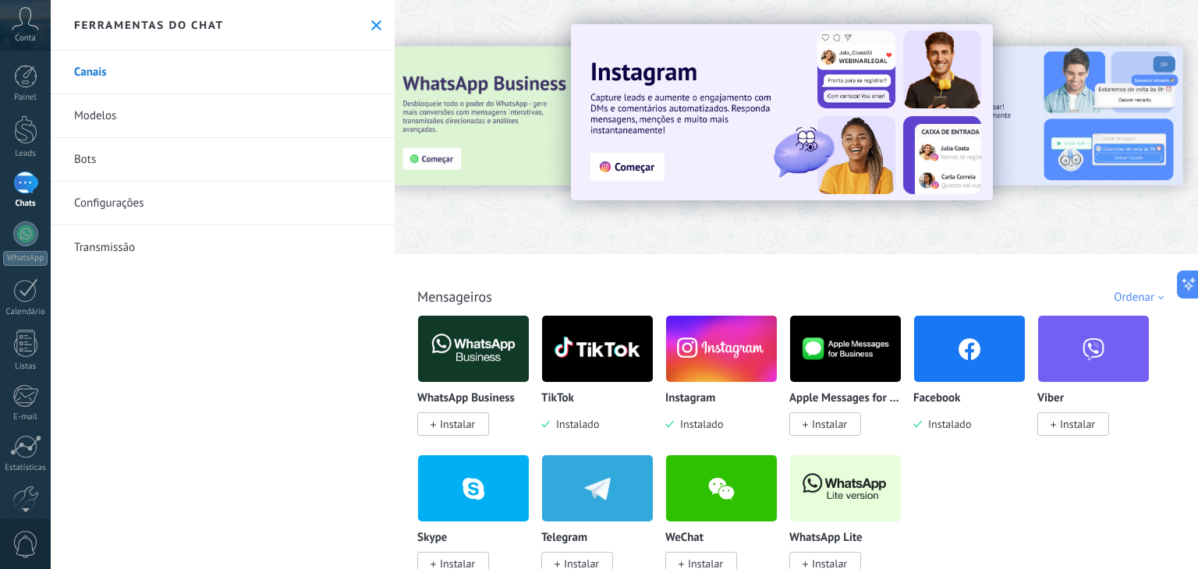
click at [950, 363] on img at bounding box center [969, 349] width 111 height 76
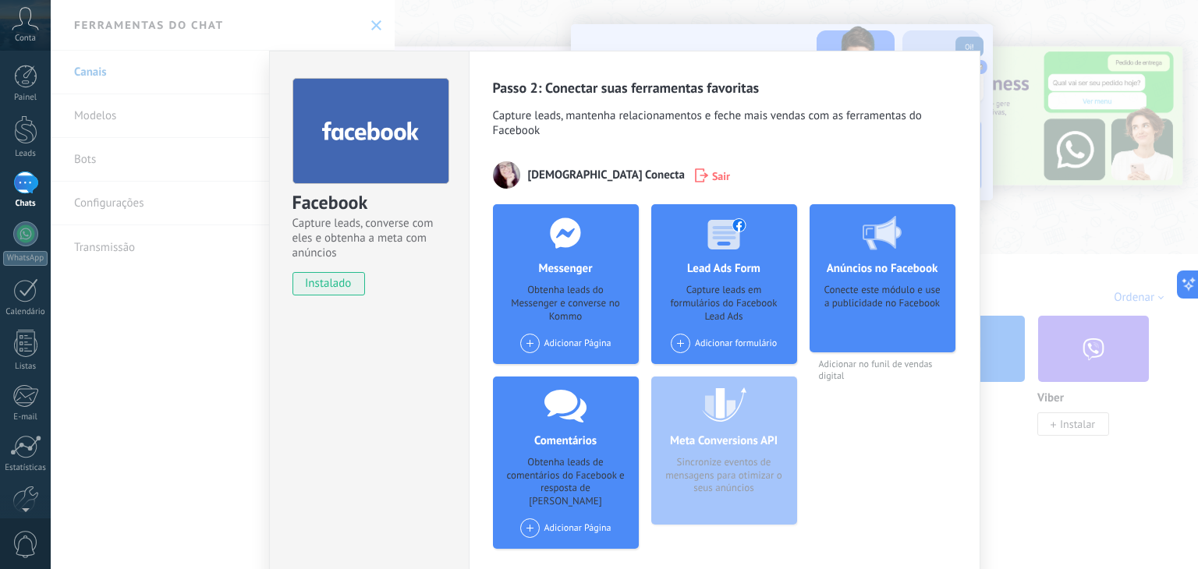
click at [715, 342] on div "Adicionar formulário" at bounding box center [724, 344] width 106 height 20
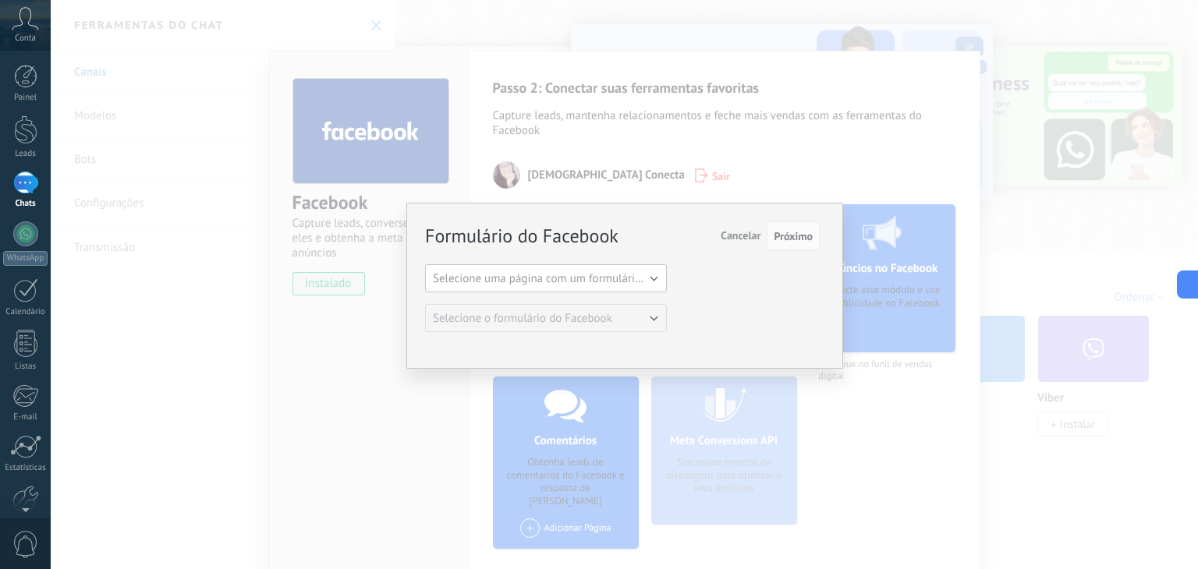
click at [570, 271] on span "Selecione uma página com um formulário do Facebook" at bounding box center [570, 278] width 275 height 15
click at [521, 304] on span "[DEMOGRAPHIC_DATA]" at bounding box center [539, 305] width 246 height 15
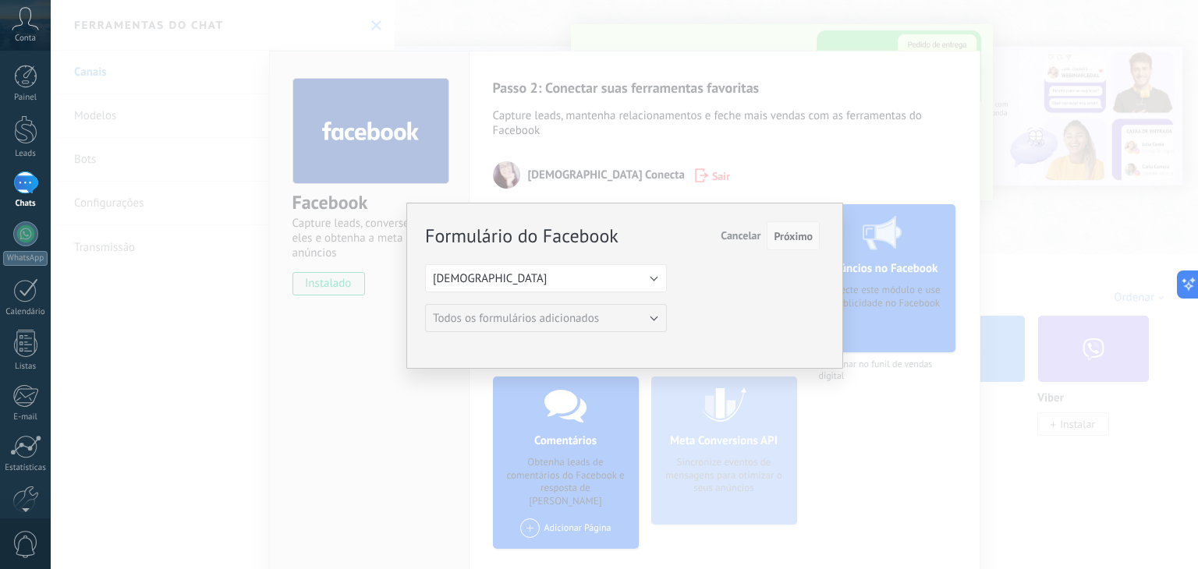
click at [780, 239] on span "Próximo" at bounding box center [793, 236] width 39 height 11
click at [793, 236] on span "Próximo" at bounding box center [793, 236] width 39 height 11
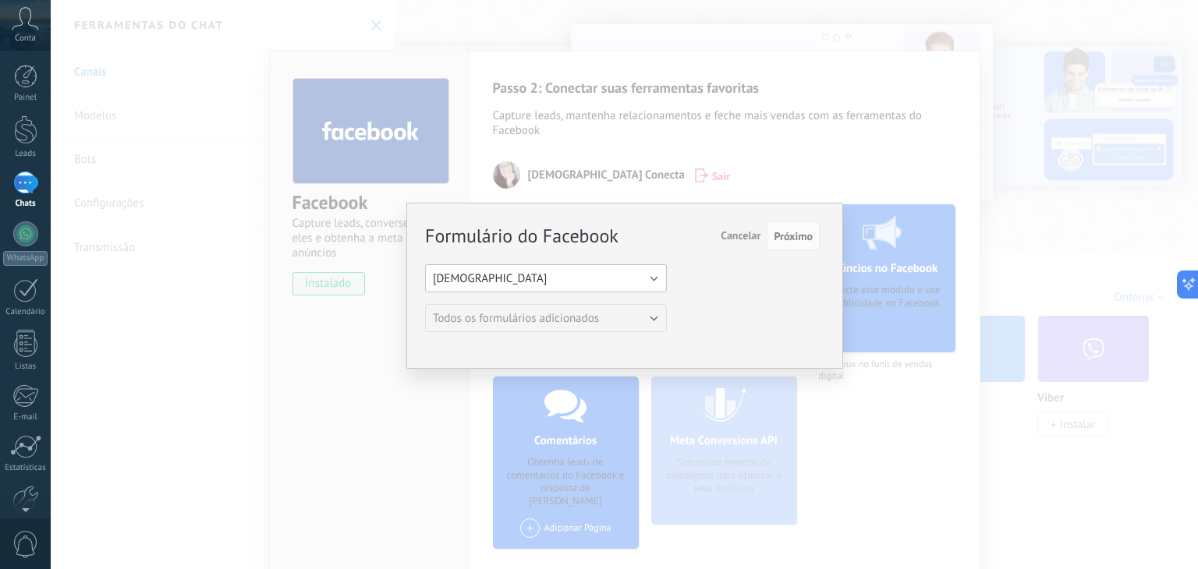
click at [527, 264] on button "[DEMOGRAPHIC_DATA]" at bounding box center [546, 278] width 242 height 28
click at [492, 308] on span "[DEMOGRAPHIC_DATA]" at bounding box center [539, 305] width 246 height 15
click at [251, 298] on div "Formulário do Facebook Próximo Cancelar Selecione uma página com um formulário …" at bounding box center [625, 284] width 1148 height 569
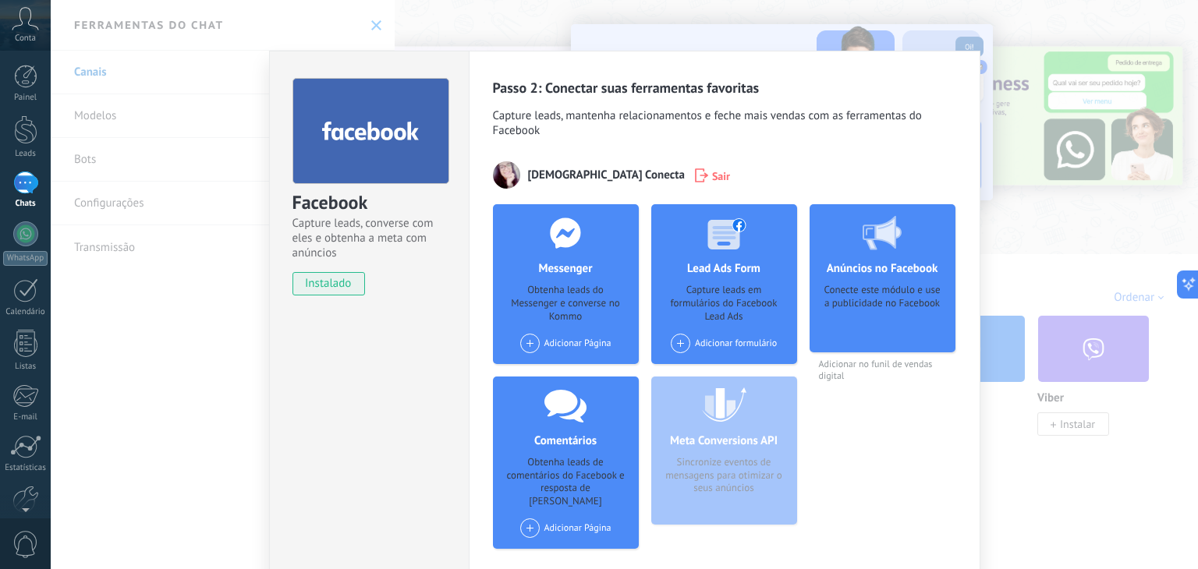
click at [589, 342] on div "Adicionar Página" at bounding box center [565, 344] width 91 height 20
click at [584, 365] on div "[DEMOGRAPHIC_DATA]" at bounding box center [582, 373] width 126 height 34
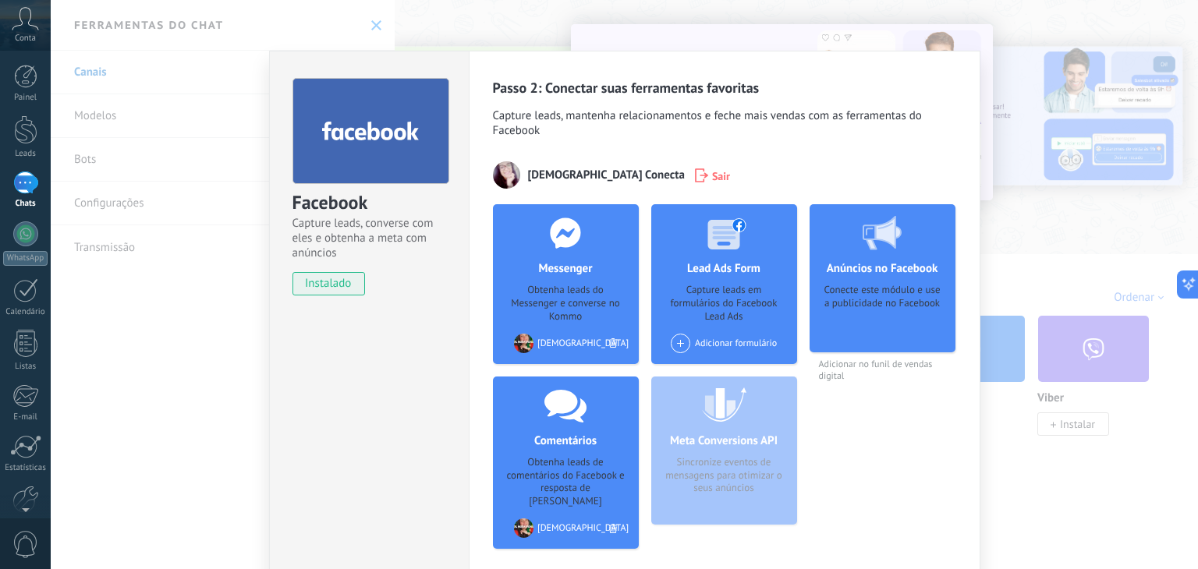
click at [563, 344] on div "[DEMOGRAPHIC_DATA]" at bounding box center [583, 344] width 91 height 12
click at [559, 268] on h4 "Messenger" at bounding box center [565, 268] width 62 height 15
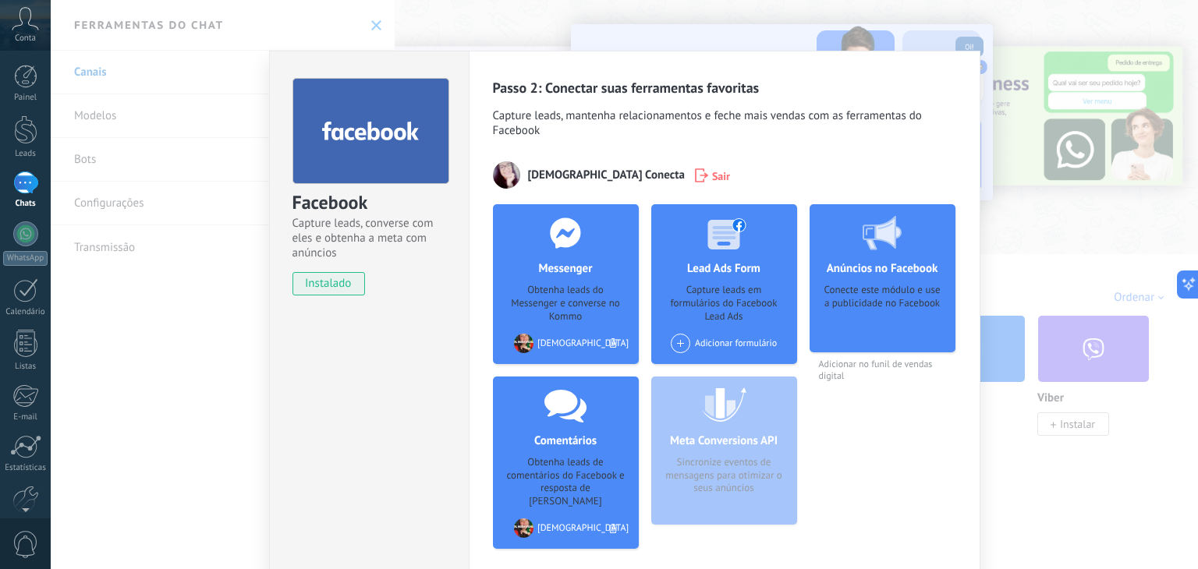
click at [559, 286] on div "Obtenha leads do Messenger e converse no Kommo" at bounding box center [566, 304] width 121 height 40
drag, startPoint x: 559, startPoint y: 286, endPoint x: 562, endPoint y: 498, distance: 212.2
click at [562, 498] on div "Messenger Obtenha leads do Messenger e converse no Kommo Adicionar Página Prisc…" at bounding box center [566, 382] width 146 height 357
click at [559, 523] on div "[DEMOGRAPHIC_DATA]" at bounding box center [583, 529] width 91 height 12
click at [322, 513] on div "Facebook Capture leads, converse com eles e obtenha a meta com anúncios instala…" at bounding box center [369, 329] width 200 height 556
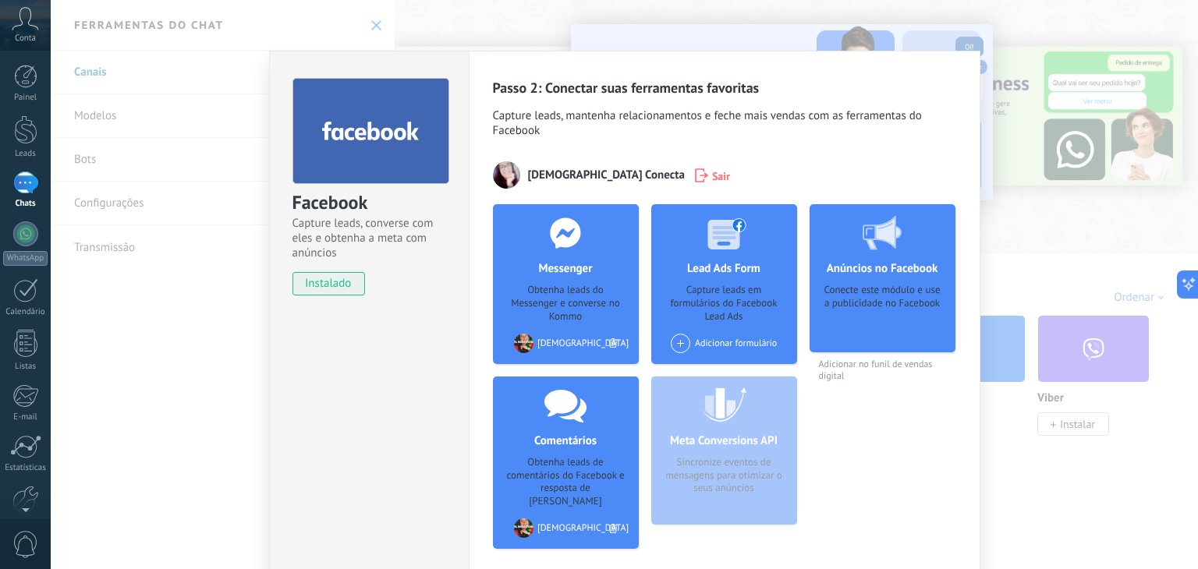
click at [846, 133] on span "Capture leads, mantenha relacionamentos e feche mais vendas com as ferramentas …" at bounding box center [724, 125] width 463 height 34
click at [369, 30] on div "Facebook Capture leads, converse com eles e obtenha a meta com anúncios instala…" at bounding box center [625, 284] width 1148 height 569
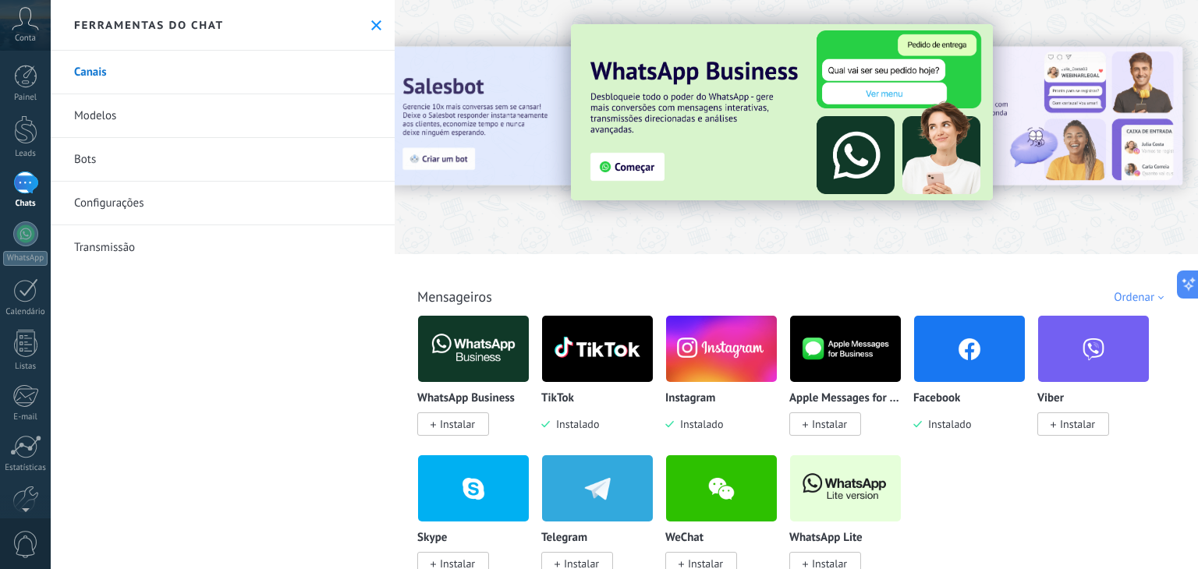
click at [931, 369] on img at bounding box center [969, 349] width 111 height 76
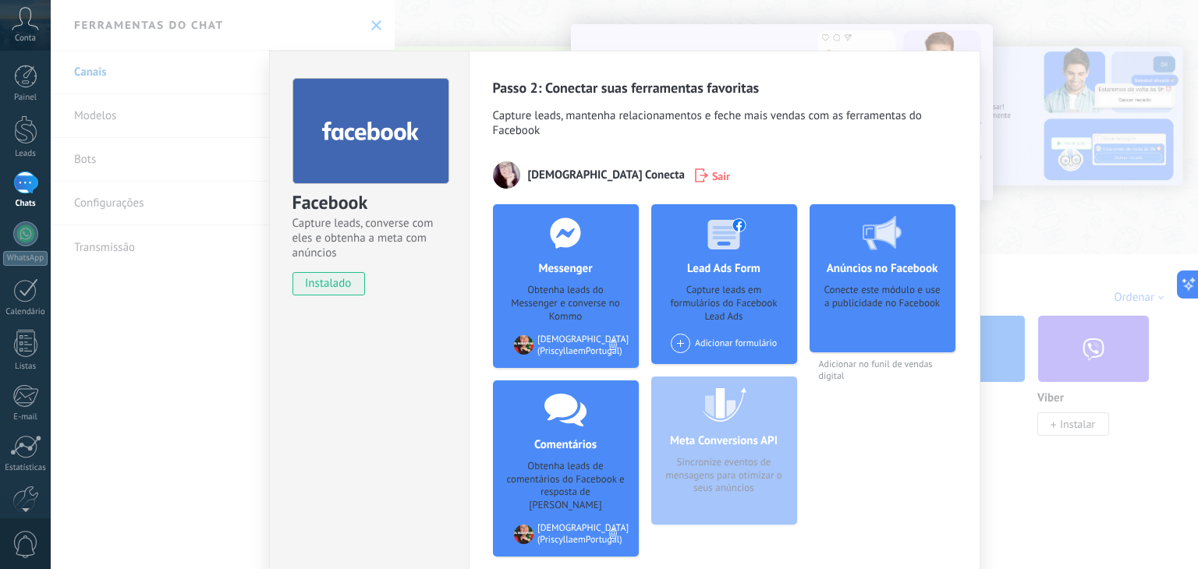
click at [731, 346] on div "Adicionar formulário" at bounding box center [724, 344] width 106 height 20
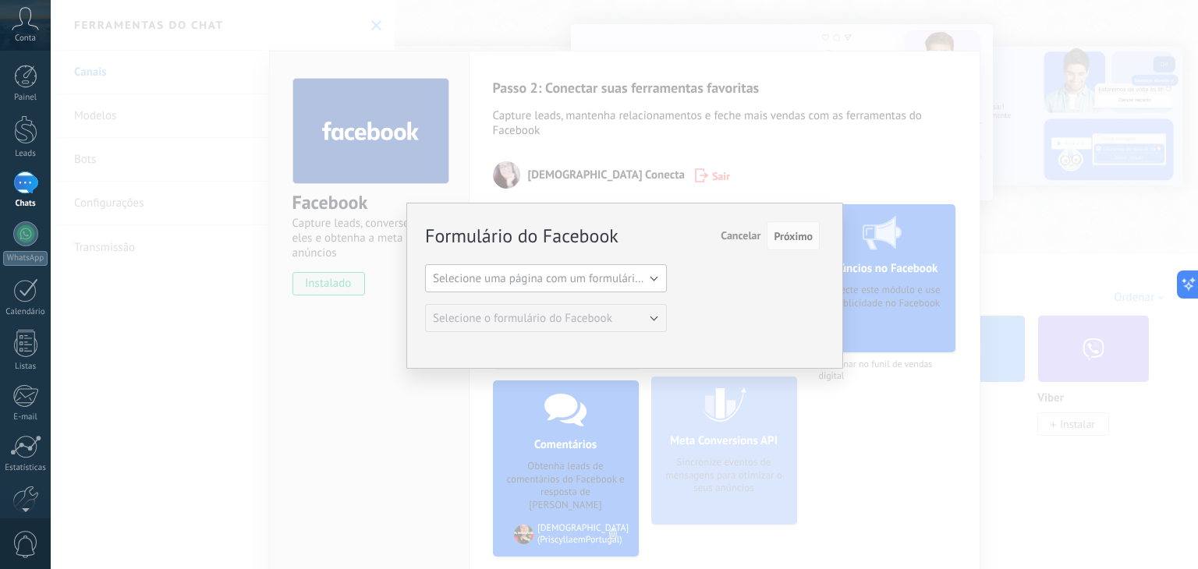
click at [562, 277] on span "Selecione uma página com um formulário do Facebook" at bounding box center [570, 278] width 275 height 15
click at [549, 301] on span "[DEMOGRAPHIC_DATA]" at bounding box center [539, 305] width 246 height 15
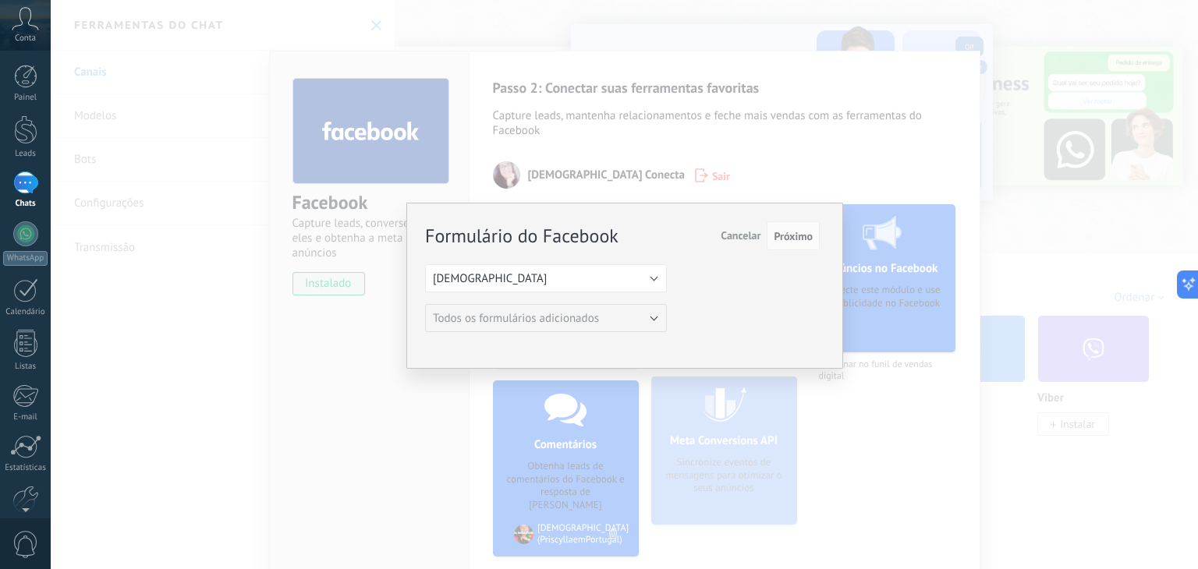
click at [925, 131] on div "Formulário do Facebook Próximo Cancelar Selecione uma página com um formulário …" at bounding box center [625, 284] width 1148 height 569
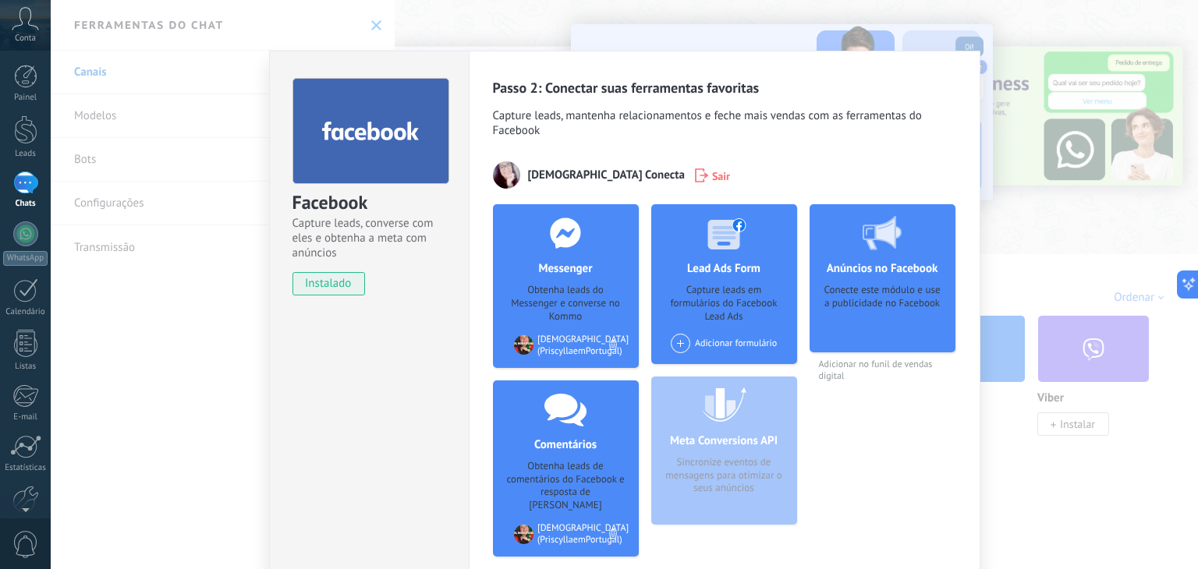
click at [977, 163] on div "Passo 2: Conectar suas ferramentas favoritas Capture leads, mantenha relacionam…" at bounding box center [725, 333] width 512 height 564
click at [372, 24] on div "Facebook Capture leads, converse com eles e obtenha a meta com anúncios instala…" at bounding box center [625, 284] width 1148 height 569
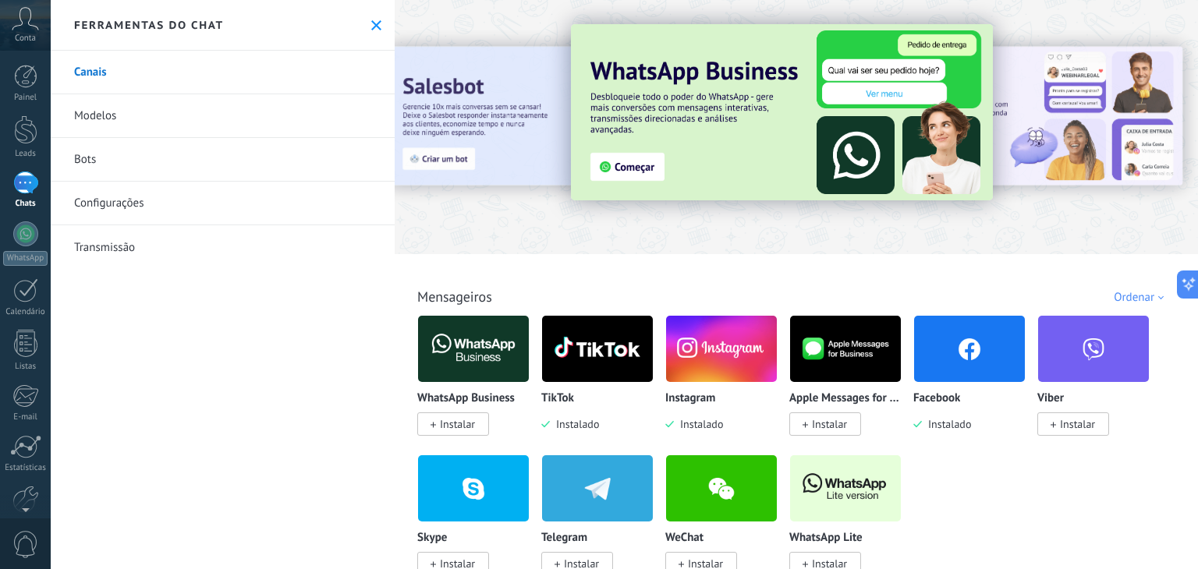
click at [101, 160] on link "Bots" at bounding box center [223, 160] width 344 height 44
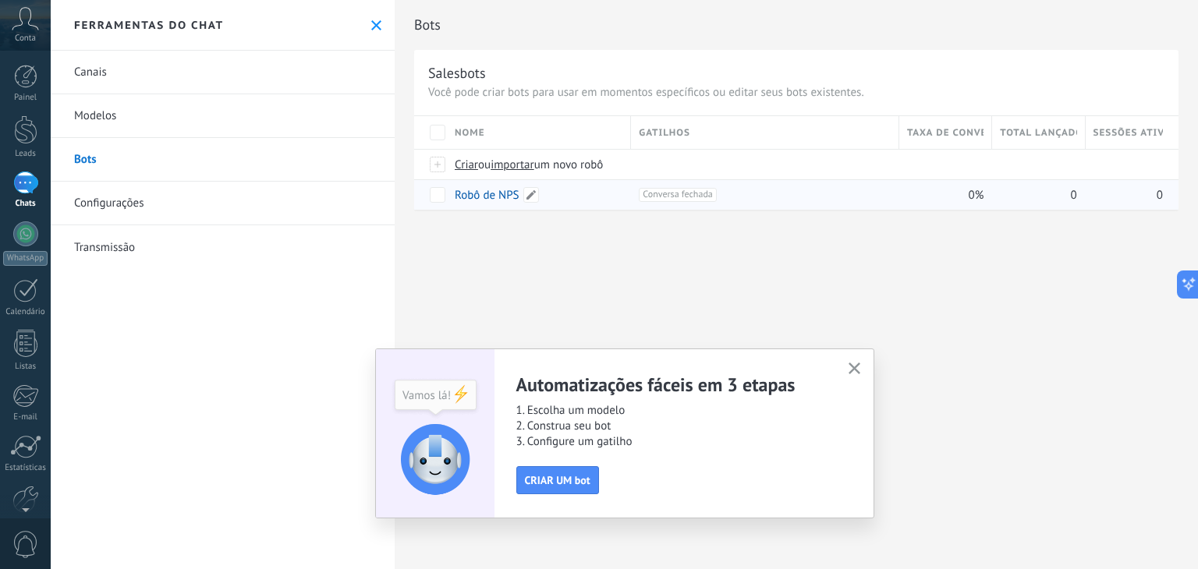
click at [501, 194] on link "Robô de NPS" at bounding box center [487, 195] width 65 height 15
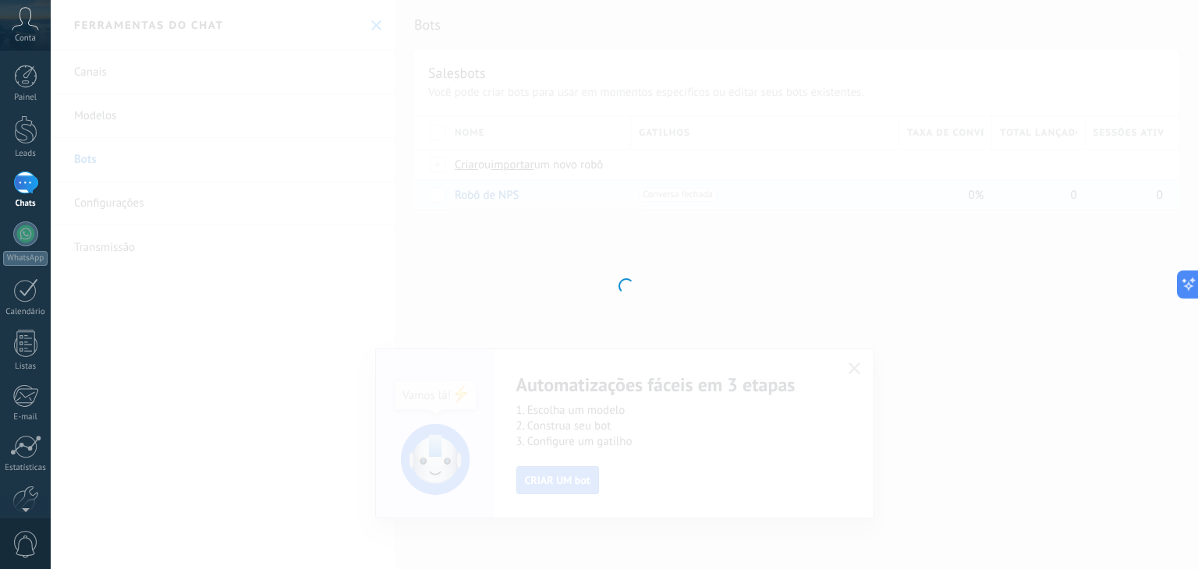
type input "**********"
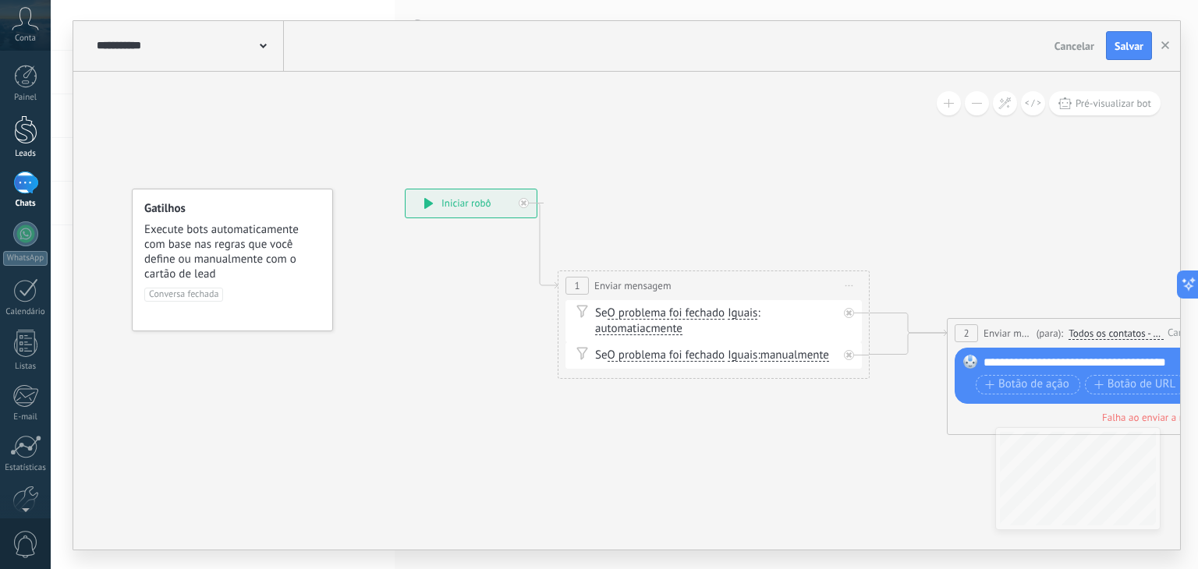
click at [27, 136] on div at bounding box center [25, 129] width 23 height 29
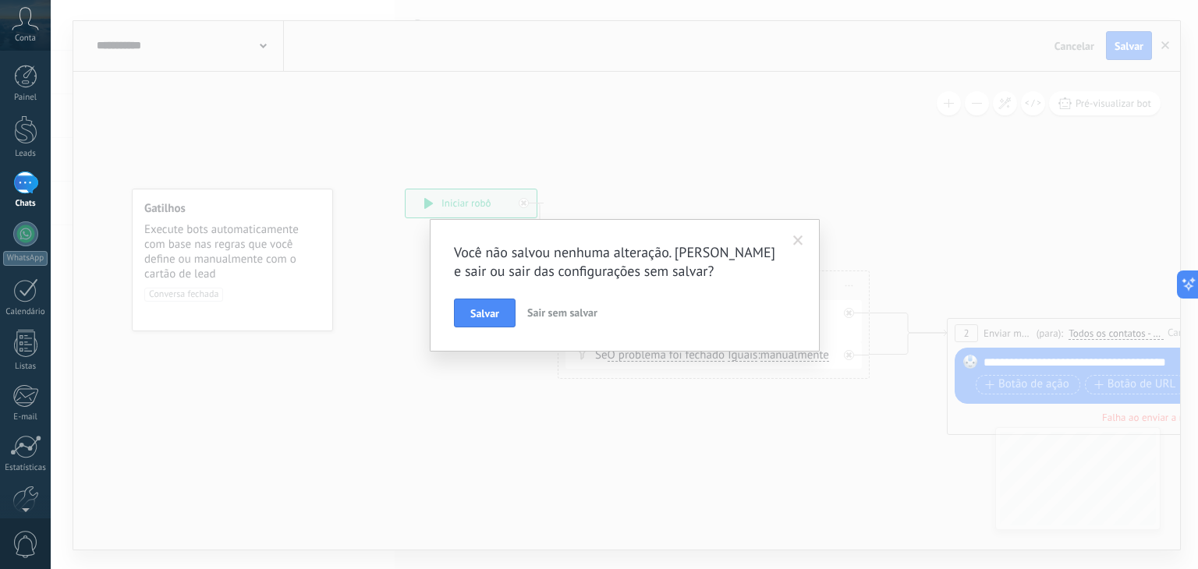
click at [566, 313] on span "Sair sem salvar" at bounding box center [562, 313] width 70 height 14
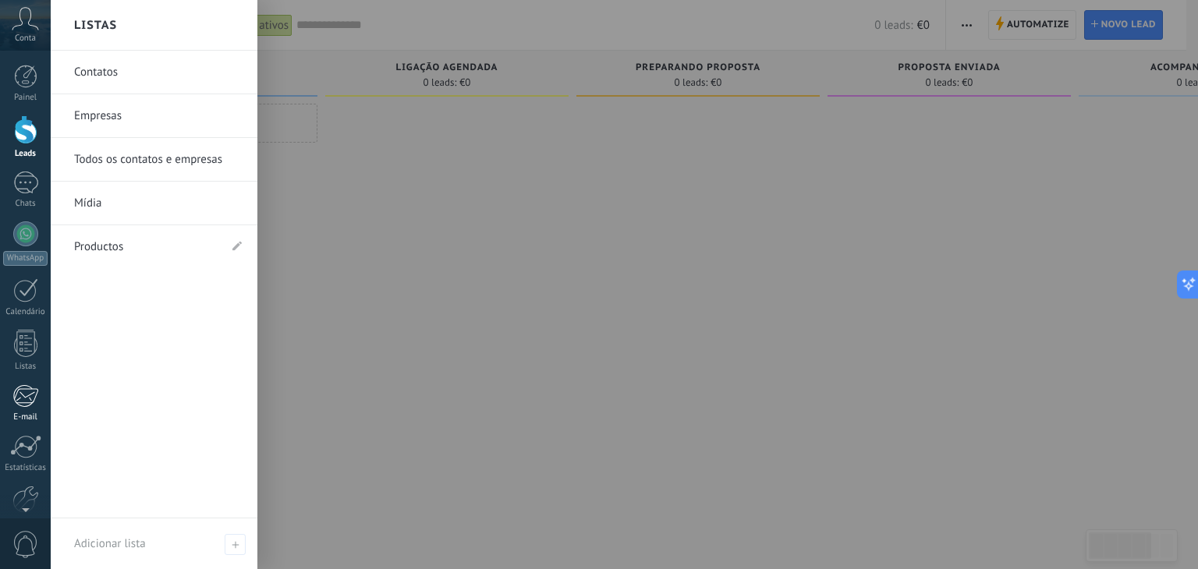
click at [37, 404] on div at bounding box center [25, 396] width 26 height 23
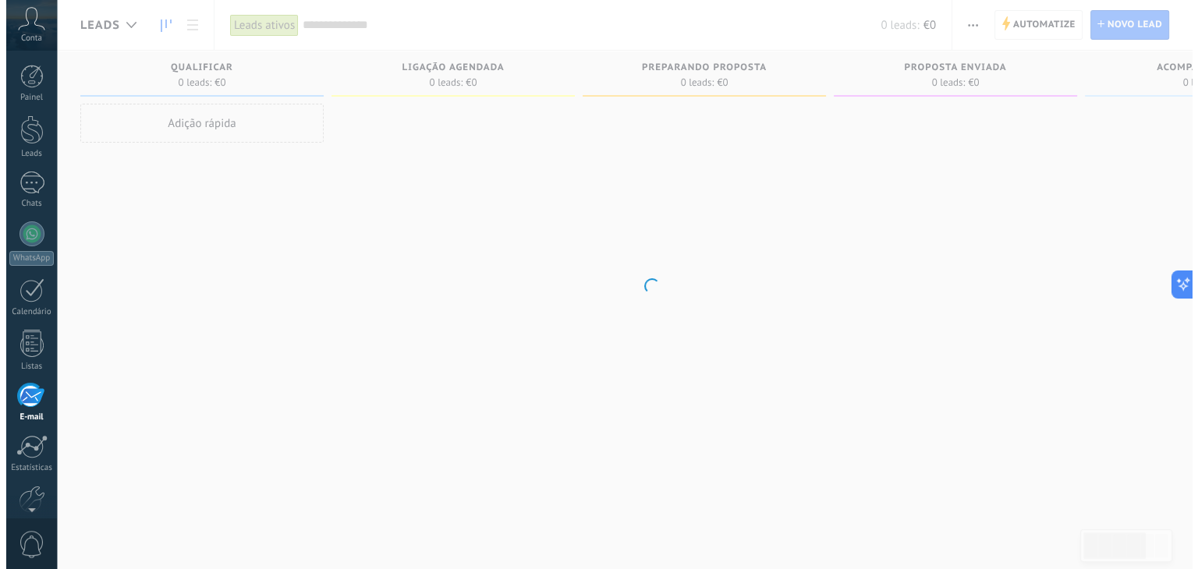
scroll to position [79, 0]
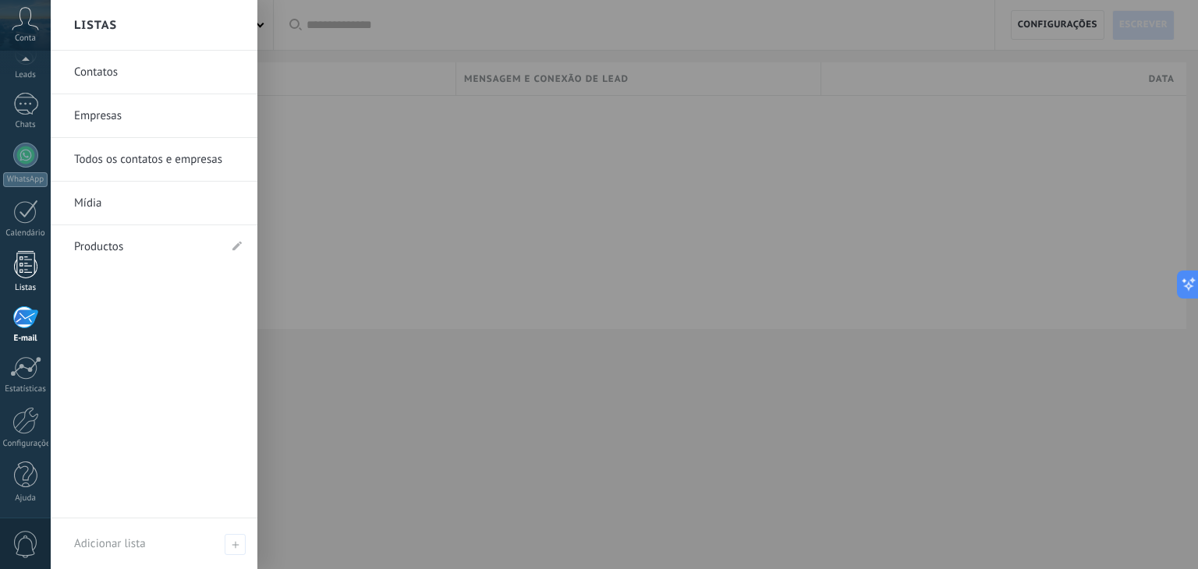
click at [26, 272] on div at bounding box center [25, 264] width 23 height 27
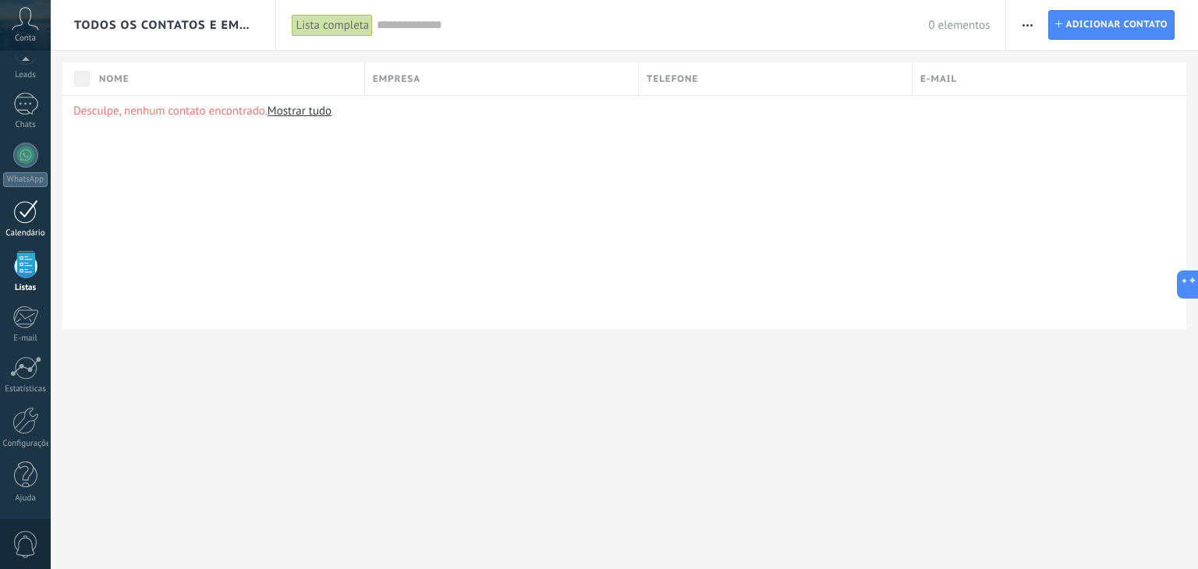
click at [25, 222] on div at bounding box center [25, 212] width 25 height 24
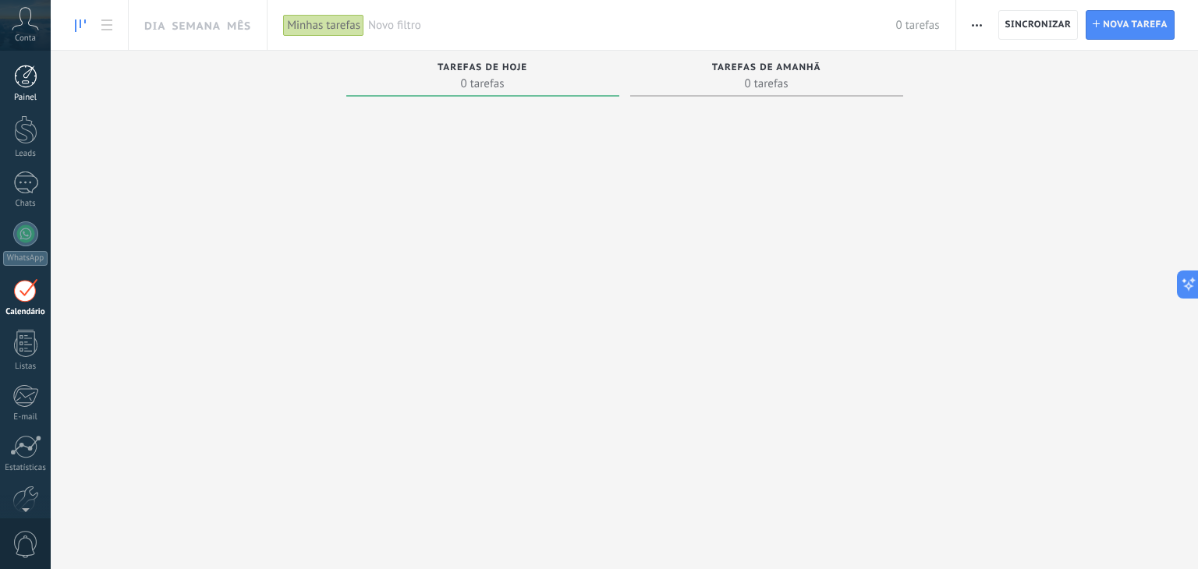
click at [23, 64] on div "© 2025 Todos direitos reservados | Termos de uso Fale Conosco Auto Claro Escuro…" at bounding box center [25, 284] width 51 height 569
click at [27, 172] on div at bounding box center [25, 183] width 25 height 23
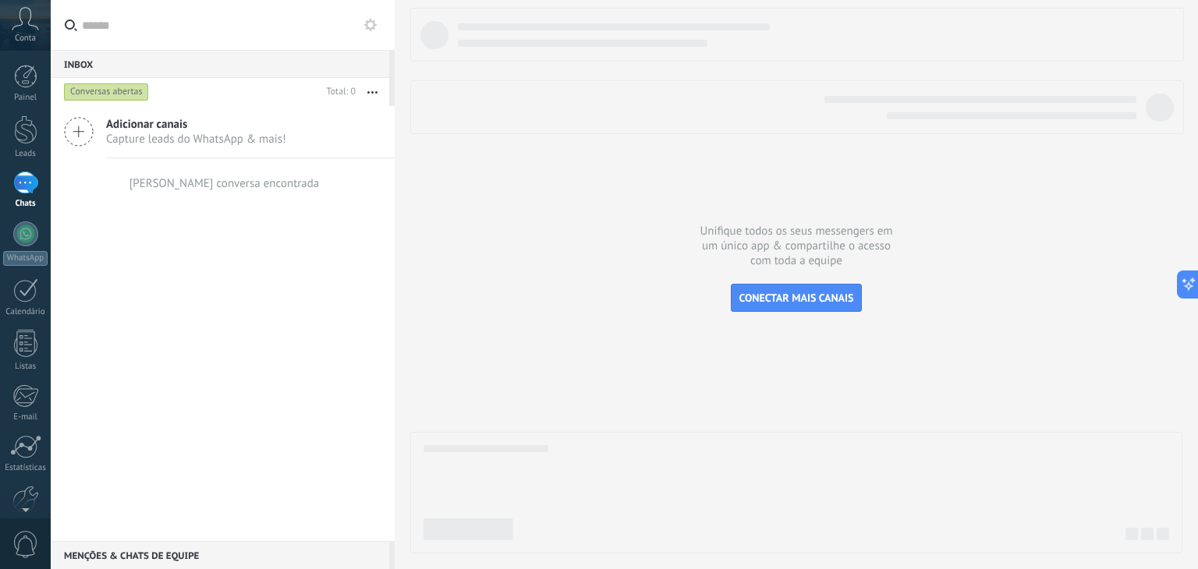
click at [175, 135] on span "Capture leads do WhatsApp & mais!" at bounding box center [196, 139] width 180 height 15
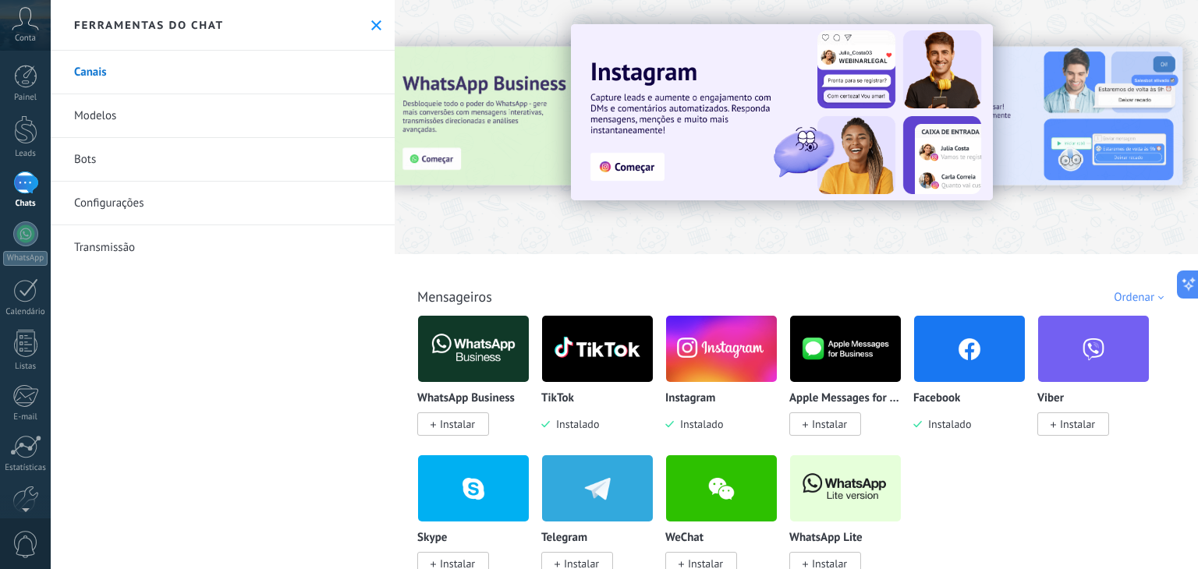
click at [703, 372] on img at bounding box center [721, 349] width 111 height 76
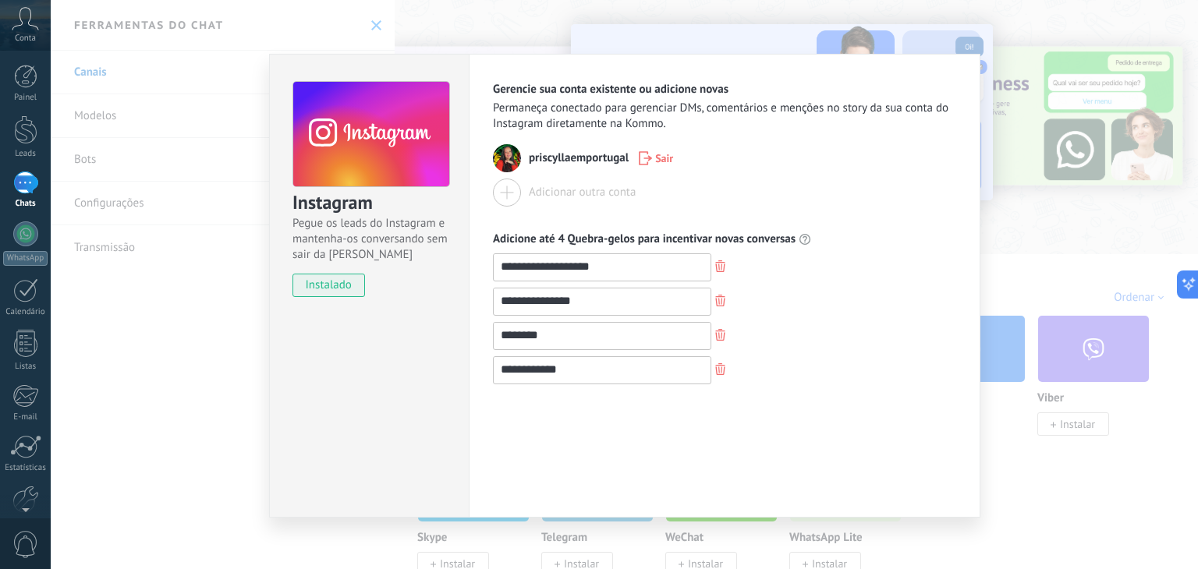
click at [1020, 197] on div "**********" at bounding box center [625, 284] width 1148 height 569
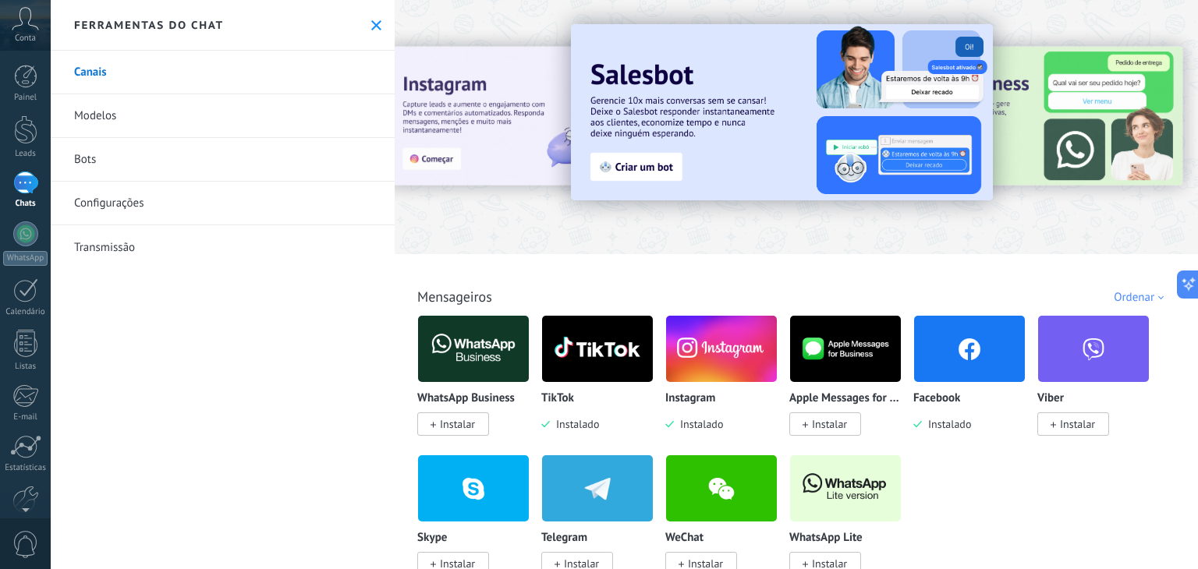
click at [102, 122] on link "Modelos" at bounding box center [223, 116] width 344 height 44
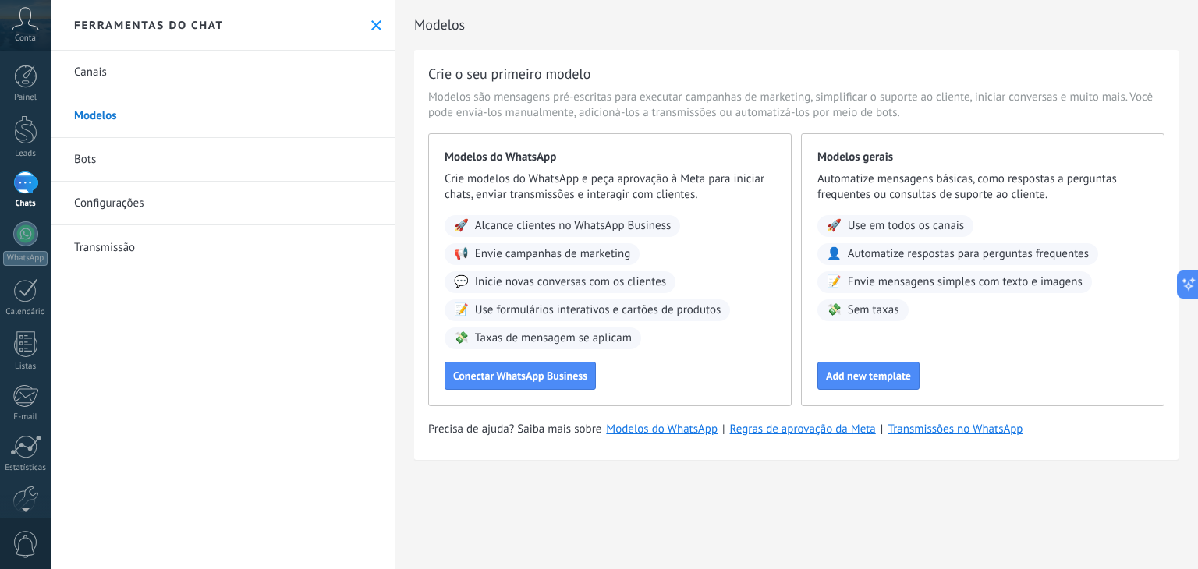
click at [864, 229] on span "Use em todos os canais" at bounding box center [906, 226] width 116 height 16
click at [864, 377] on span "Add new template" at bounding box center [868, 376] width 85 height 11
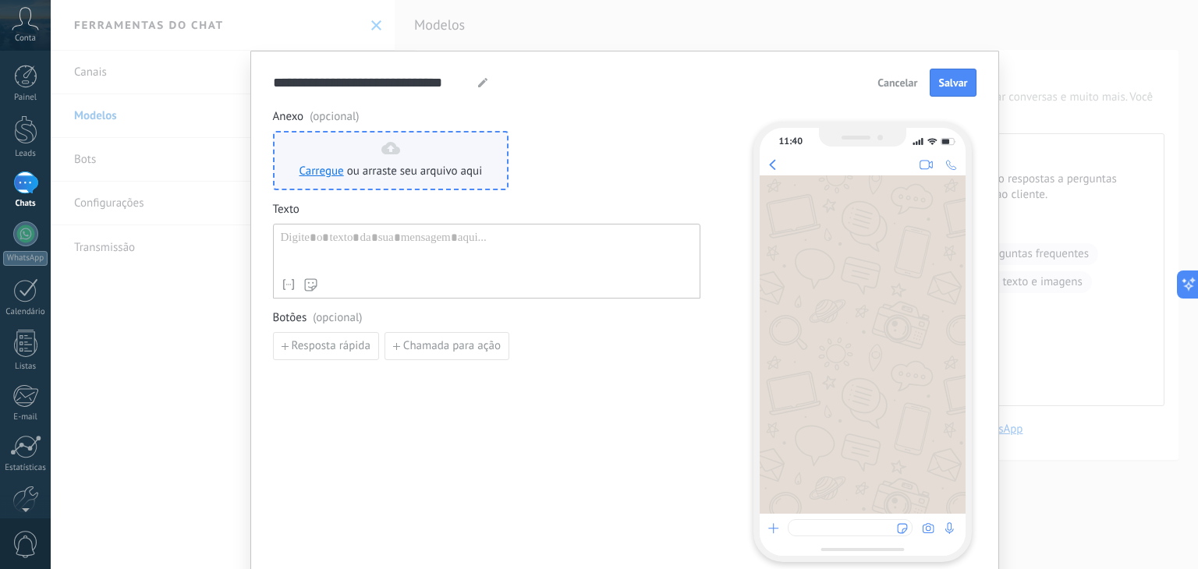
click at [362, 173] on span "ou arraste seu arquivo aqui" at bounding box center [415, 172] width 136 height 16
